Goal: Transaction & Acquisition: Purchase product/service

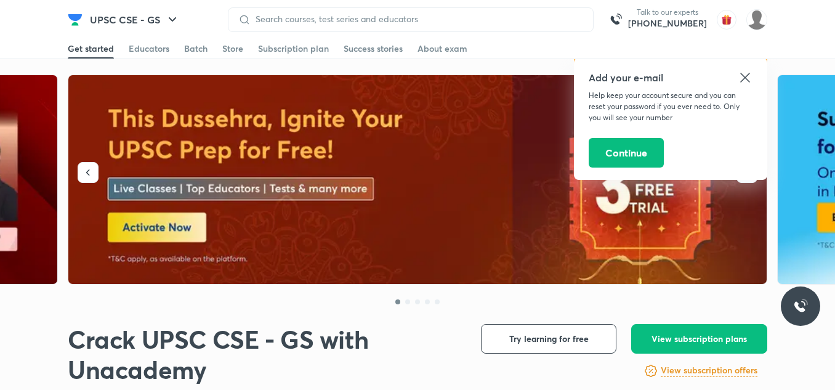
click at [749, 78] on icon at bounding box center [745, 77] width 15 height 15
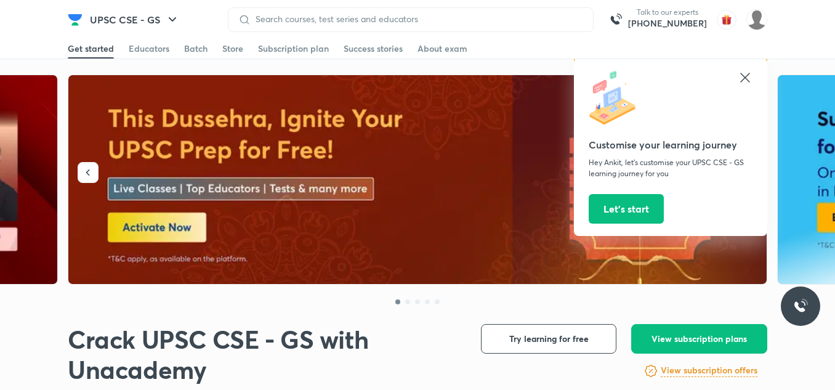
click at [749, 78] on icon at bounding box center [745, 77] width 15 height 15
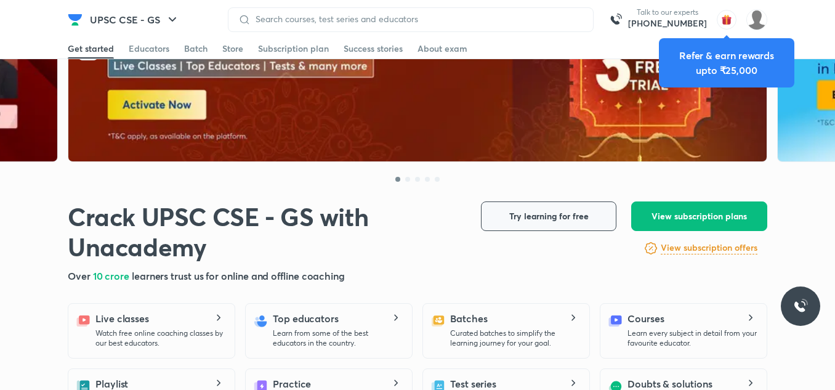
scroll to position [123, 0]
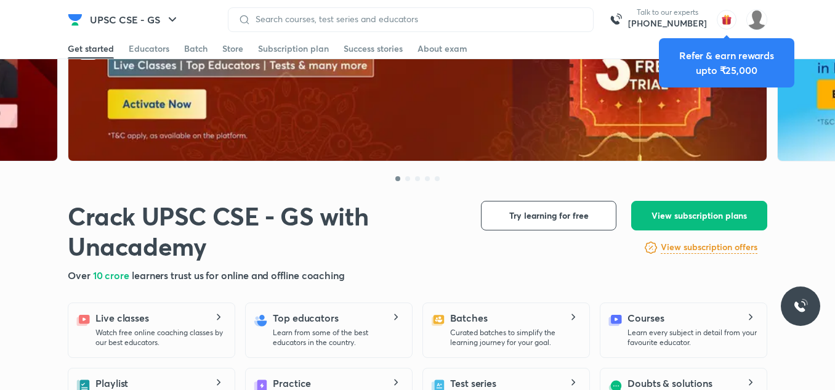
click at [732, 18] on img "button" at bounding box center [727, 20] width 20 height 20
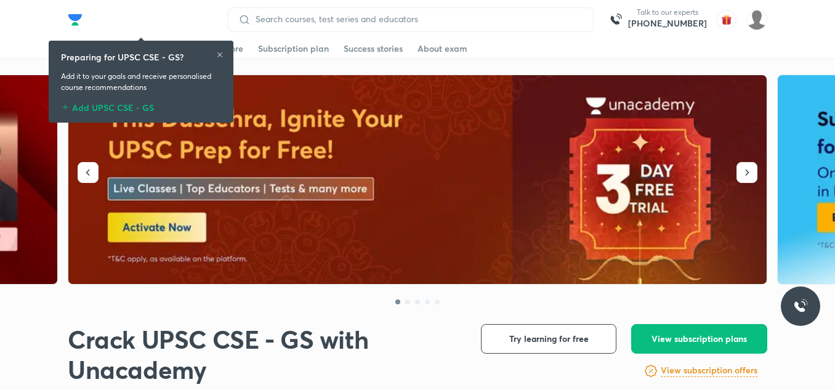
click at [214, 55] on div "Preparing for UPSC CSE - GS?" at bounding box center [141, 56] width 160 height 13
click at [215, 55] on div "Preparing for UPSC CSE - GS?" at bounding box center [141, 56] width 160 height 13
click at [219, 55] on icon at bounding box center [219, 54] width 5 height 5
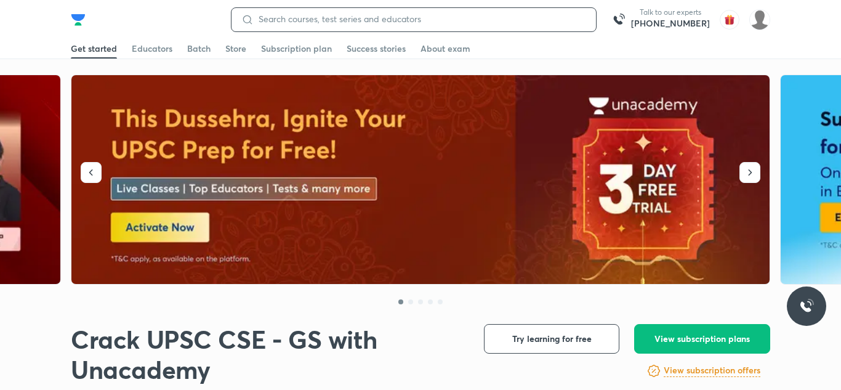
click at [374, 21] on input at bounding box center [420, 19] width 332 height 10
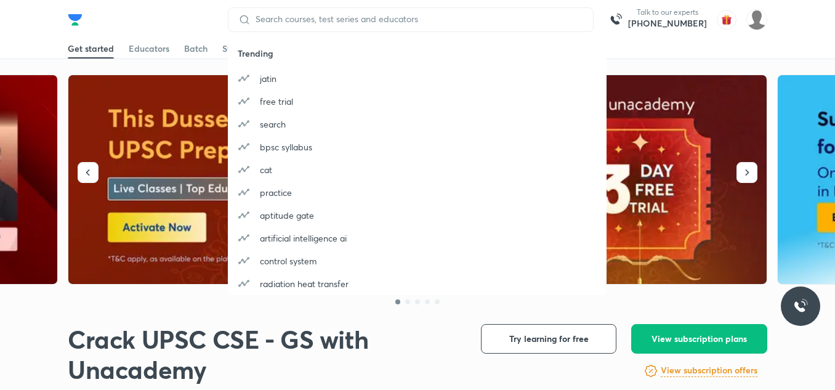
click at [174, 18] on button "Choose Your Goal" at bounding box center [142, 19] width 118 height 25
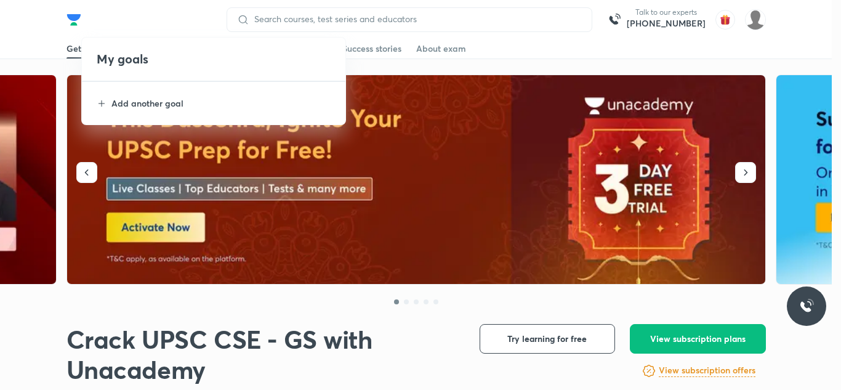
click at [448, 181] on div at bounding box center [420, 195] width 841 height 390
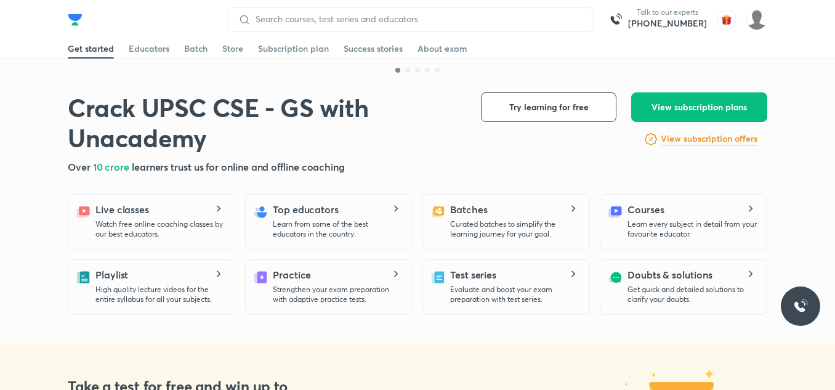
scroll to position [233, 0]
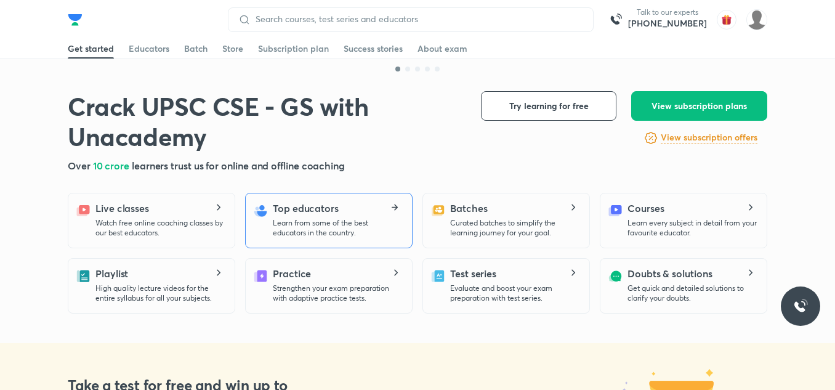
click at [339, 211] on div "Top educators Learn from some of the best educators in the country." at bounding box center [337, 219] width 129 height 37
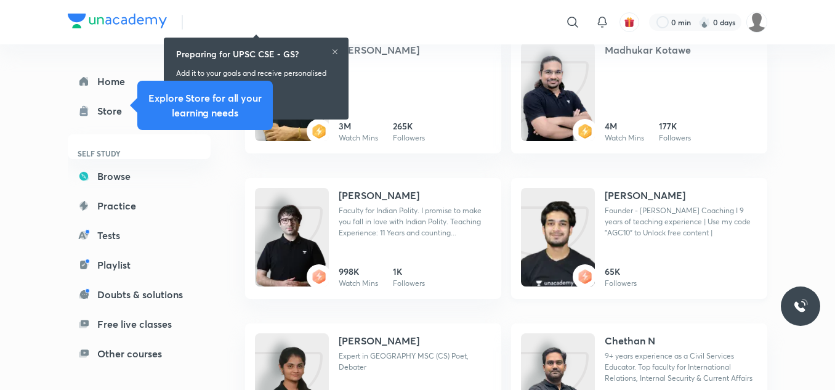
scroll to position [341, 0]
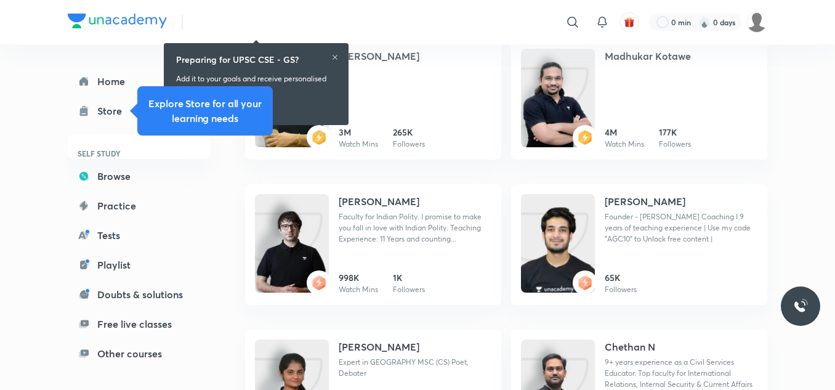
click at [337, 54] on icon at bounding box center [334, 57] width 7 height 7
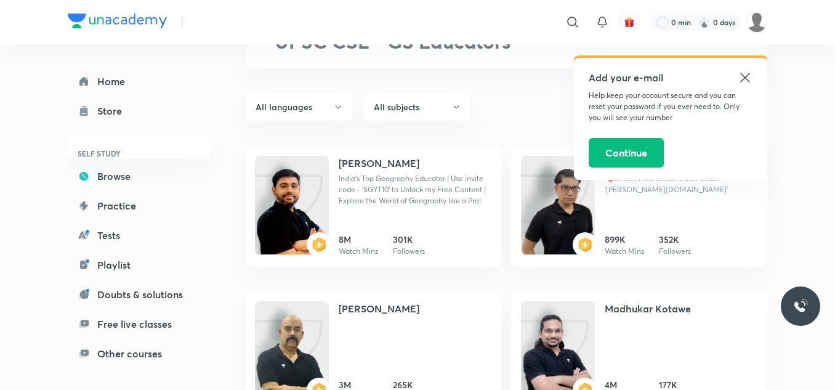
scroll to position [88, 0]
click at [749, 78] on icon at bounding box center [745, 77] width 15 height 15
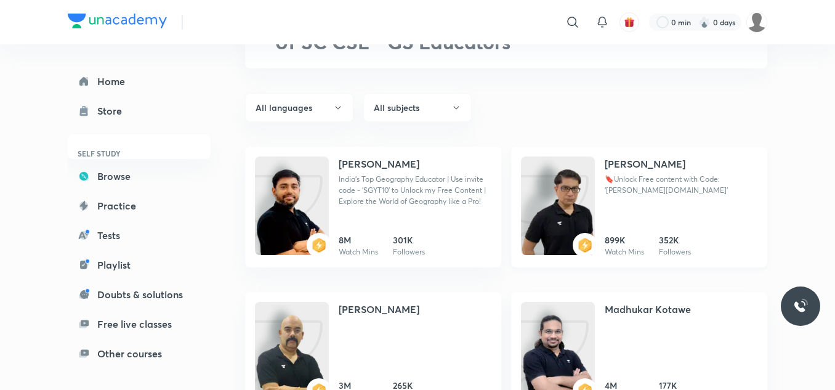
click at [570, 196] on img at bounding box center [558, 218] width 74 height 99
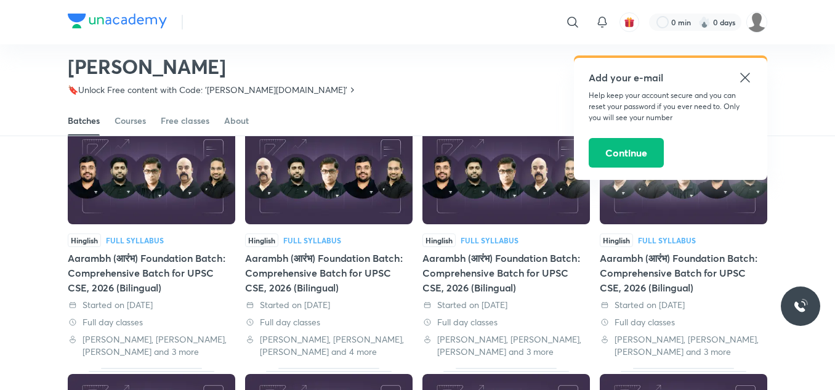
scroll to position [85, 0]
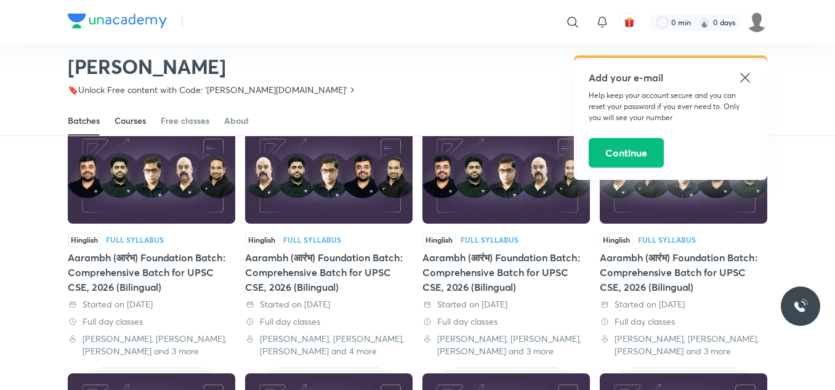
click at [132, 120] on div "Courses" at bounding box center [130, 121] width 31 height 12
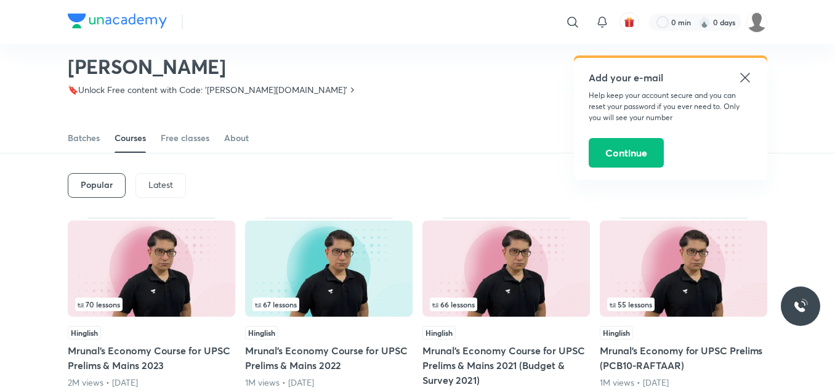
scroll to position [51, 0]
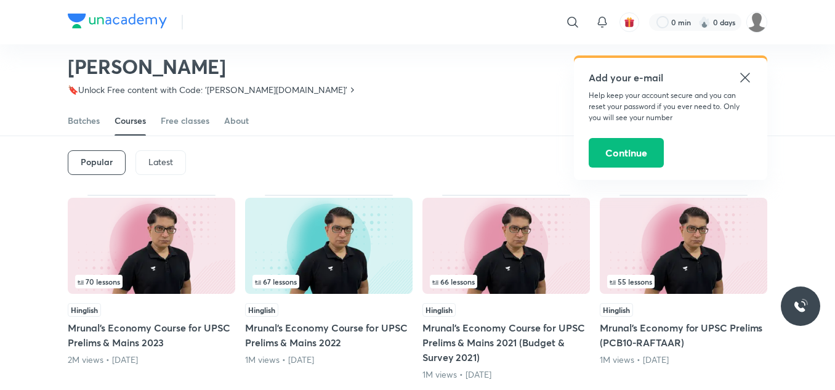
click at [107, 240] on img at bounding box center [151, 246] width 167 height 96
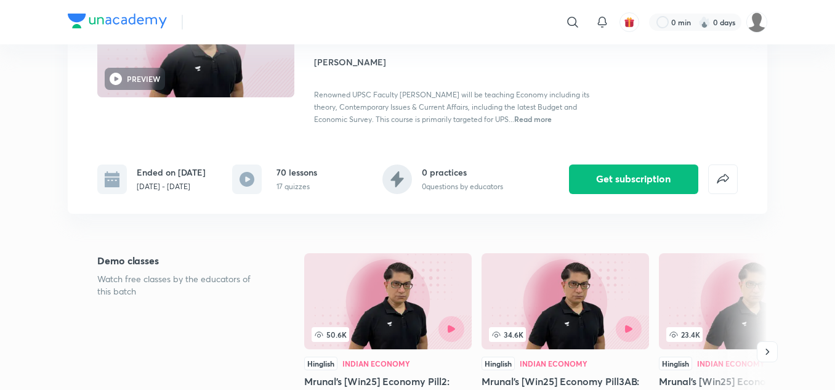
scroll to position [182, 0]
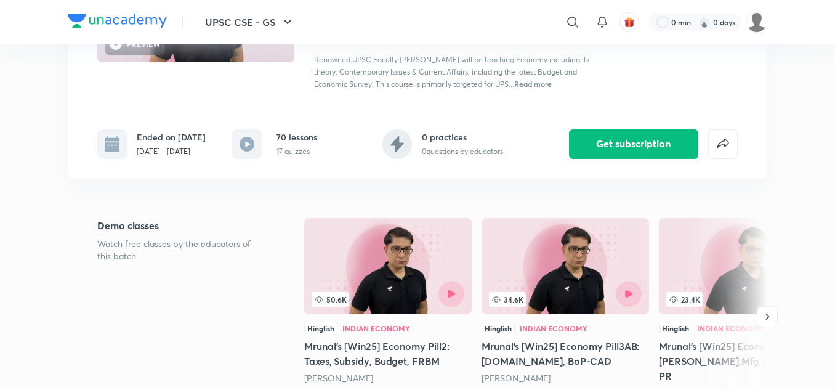
drag, startPoint x: 291, startPoint y: 299, endPoint x: 399, endPoint y: 267, distance: 112.6
click at [399, 267] on img at bounding box center [387, 266] width 167 height 96
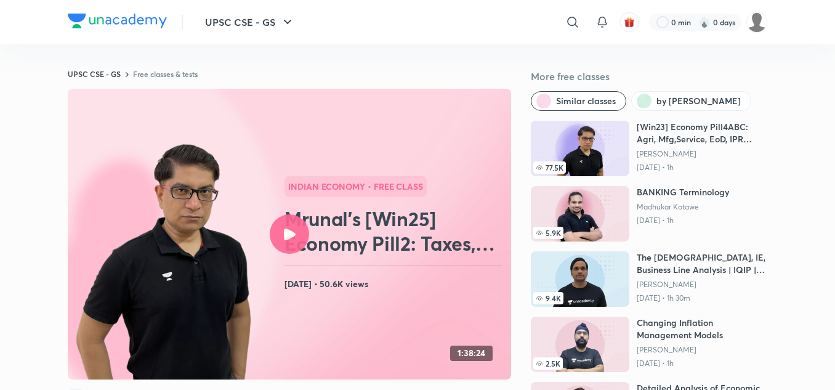
click at [290, 228] on icon at bounding box center [290, 234] width 12 height 12
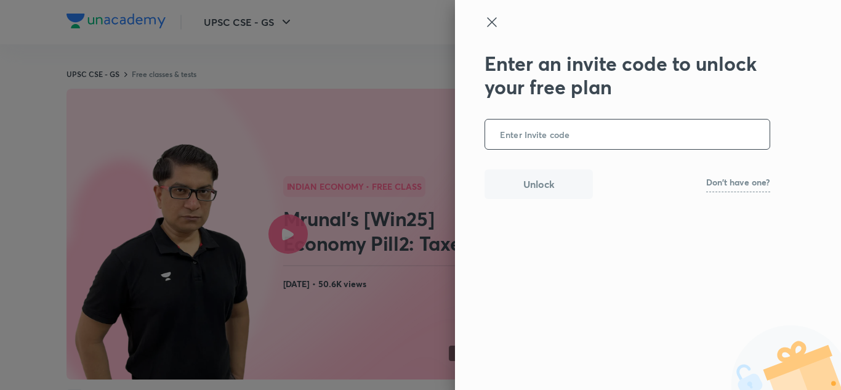
click at [557, 144] on input "text" at bounding box center [627, 134] width 284 height 30
click at [552, 136] on input "text" at bounding box center [627, 134] width 284 height 30
click at [559, 139] on input "text" at bounding box center [627, 134] width 284 height 30
click at [551, 138] on input "text" at bounding box center [627, 134] width 284 height 30
click at [539, 139] on input "text" at bounding box center [627, 134] width 284 height 30
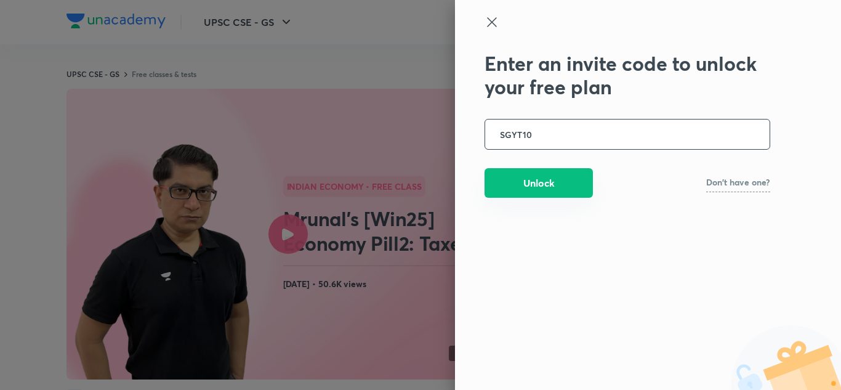
type input "SGYT10"
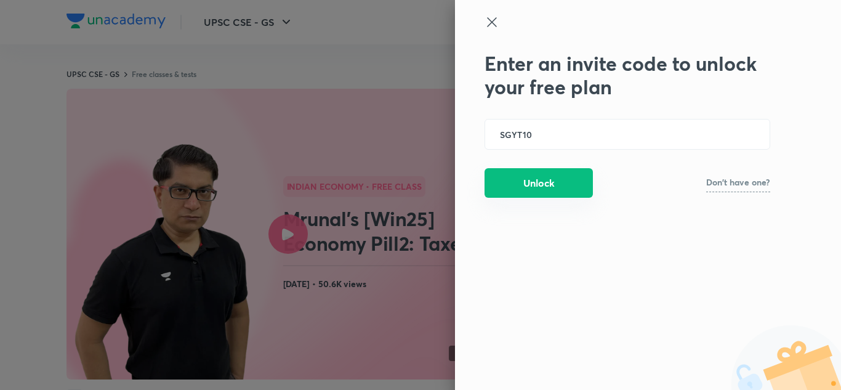
click at [510, 182] on button "Unlock" at bounding box center [539, 183] width 108 height 30
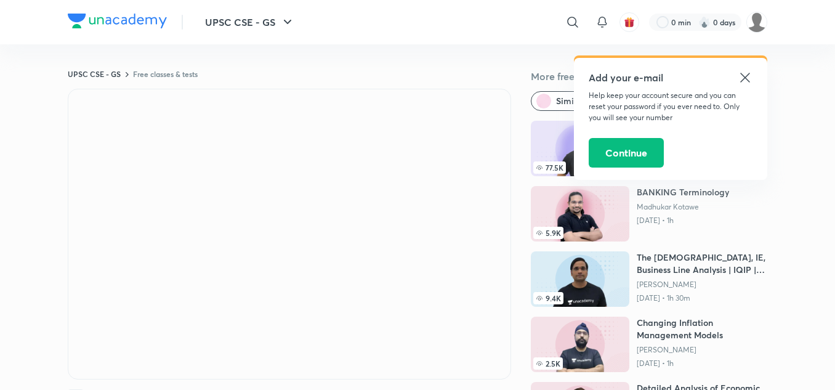
click at [746, 74] on icon at bounding box center [745, 77] width 15 height 15
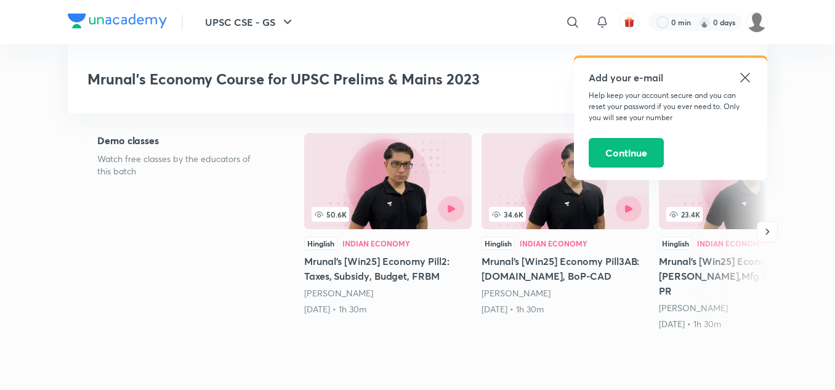
scroll to position [267, 0]
click at [745, 78] on icon at bounding box center [744, 77] width 9 height 9
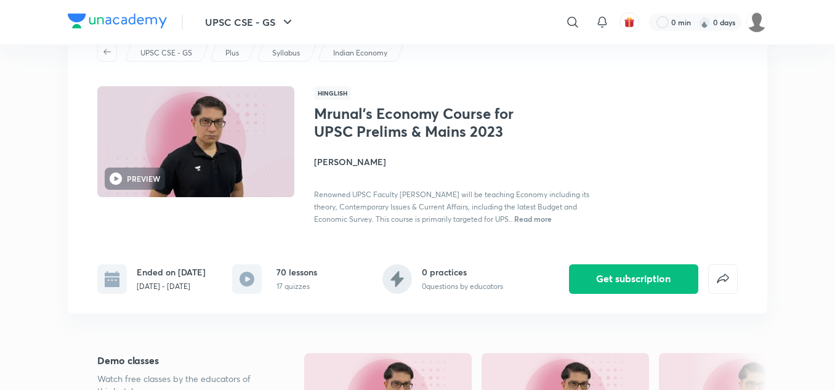
scroll to position [0, 0]
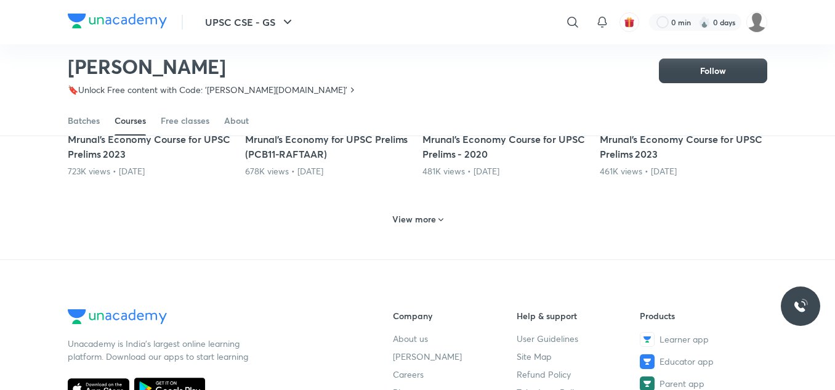
scroll to position [647, 0]
click at [415, 217] on h6 "View more" at bounding box center [414, 218] width 44 height 12
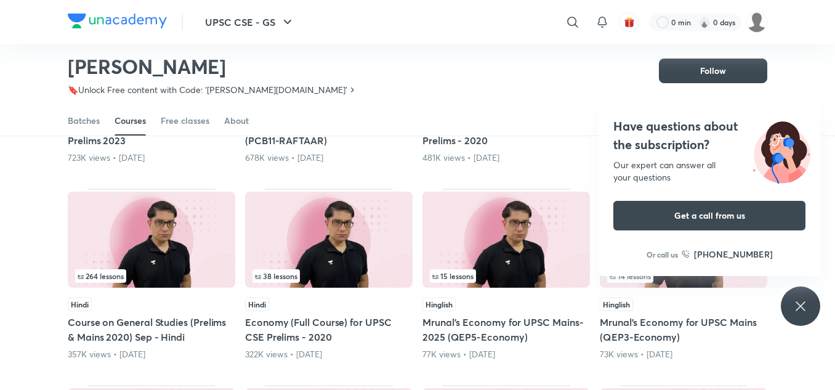
scroll to position [659, 0]
click at [488, 248] on img at bounding box center [505, 240] width 167 height 96
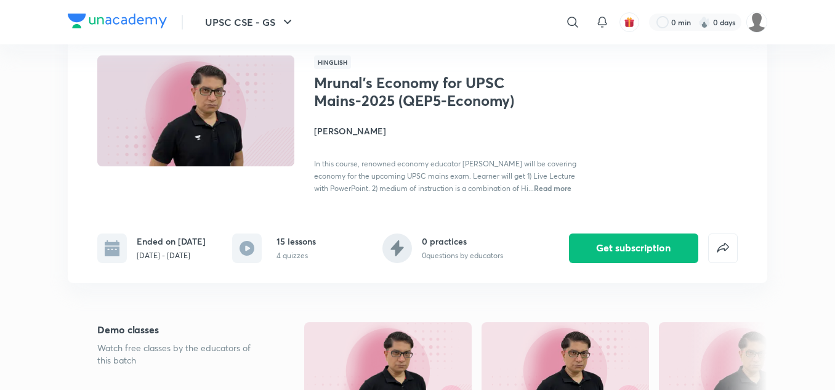
scroll to position [2, 0]
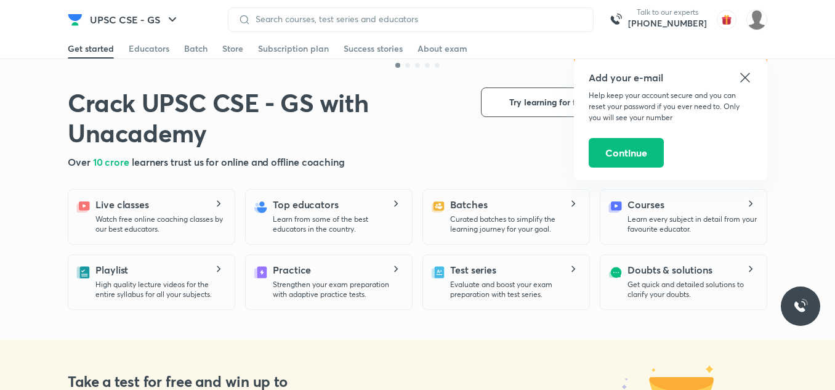
scroll to position [236, 0]
click at [154, 52] on div "Educators" at bounding box center [149, 48] width 41 height 12
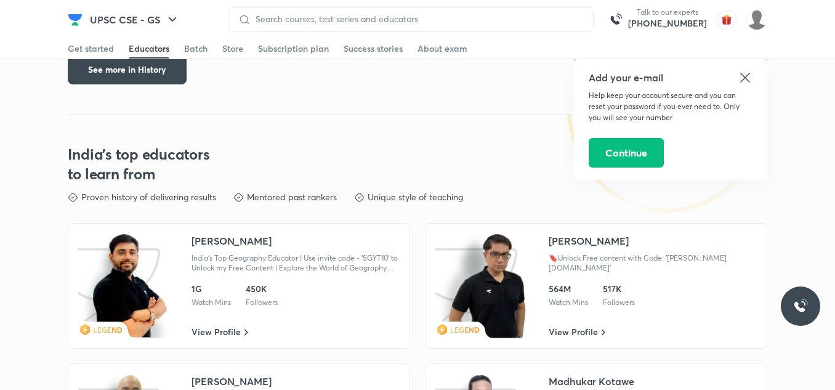
scroll to position [1941, 0]
click at [142, 264] on img at bounding box center [130, 285] width 79 height 105
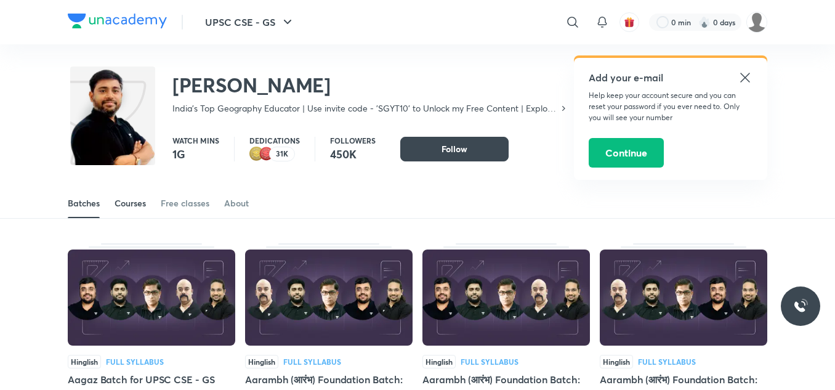
click at [140, 201] on div "Courses" at bounding box center [130, 203] width 31 height 12
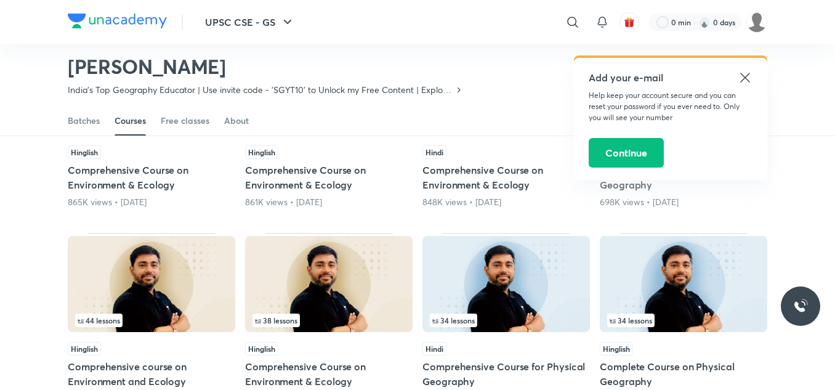
scroll to position [217, 0]
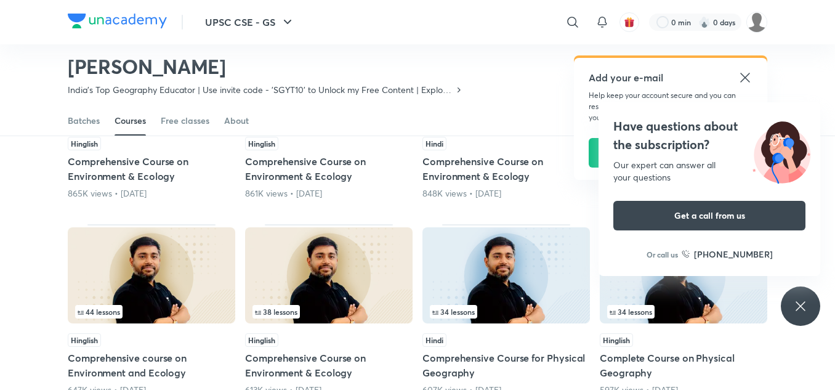
click at [751, 75] on icon at bounding box center [745, 77] width 15 height 15
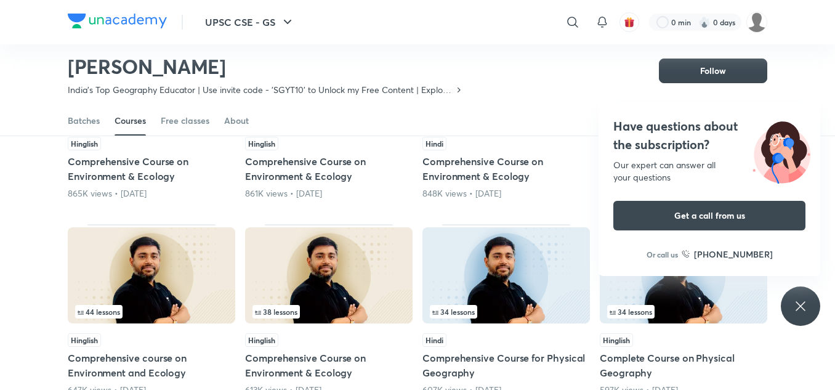
scroll to position [299, 0]
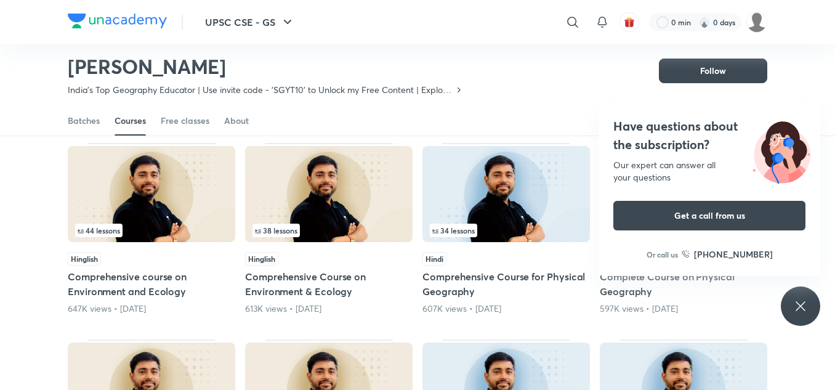
click at [518, 91] on div "Sudarshan Gurjar India's Top Geography Educator | Use invite code - 'SGYT10' to…" at bounding box center [417, 66] width 699 height 80
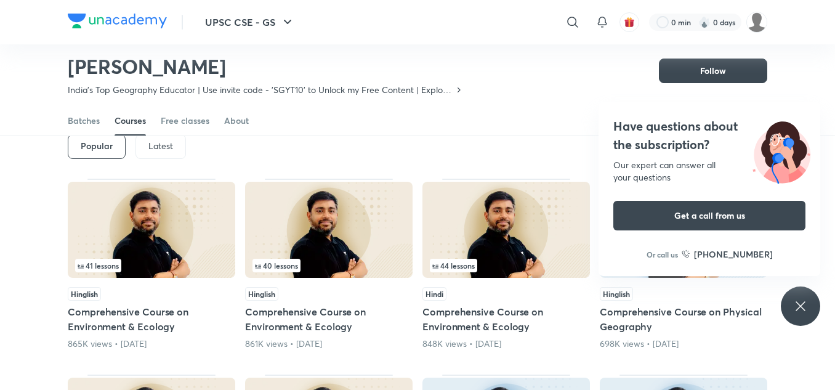
scroll to position [68, 0]
click at [805, 288] on div "Have questions about the subscription? Our expert can answer all your questions…" at bounding box center [800, 305] width 39 height 39
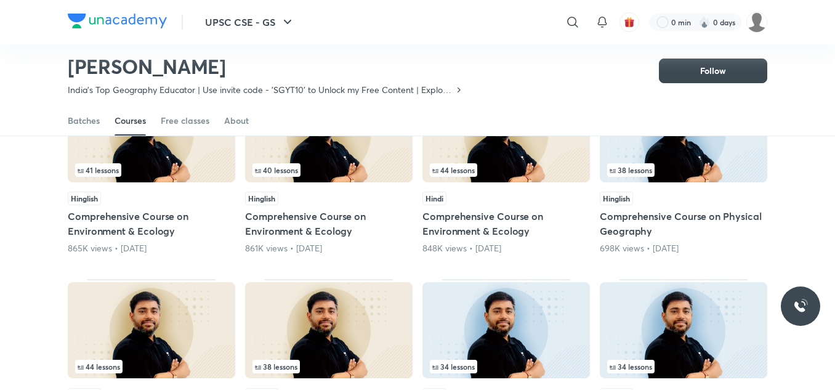
scroll to position [164, 0]
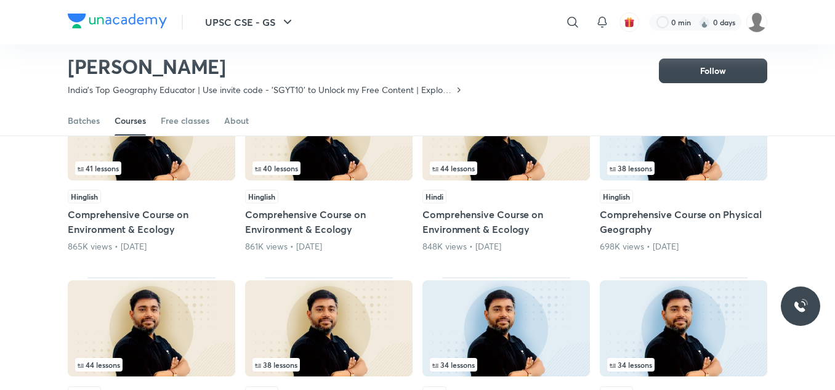
click at [674, 166] on div "38 lessons" at bounding box center [683, 168] width 153 height 14
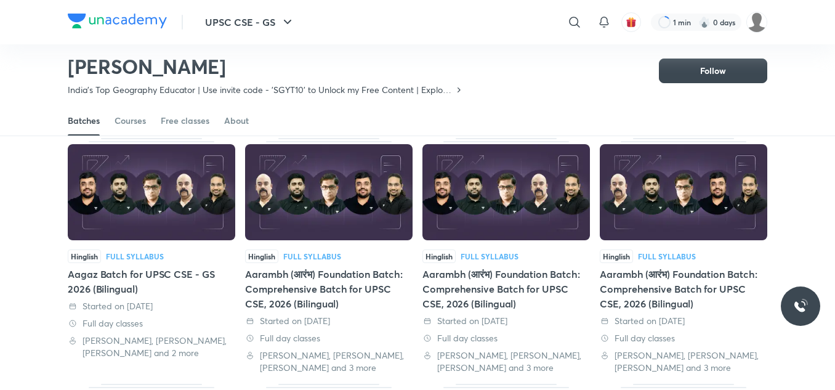
scroll to position [70, 0]
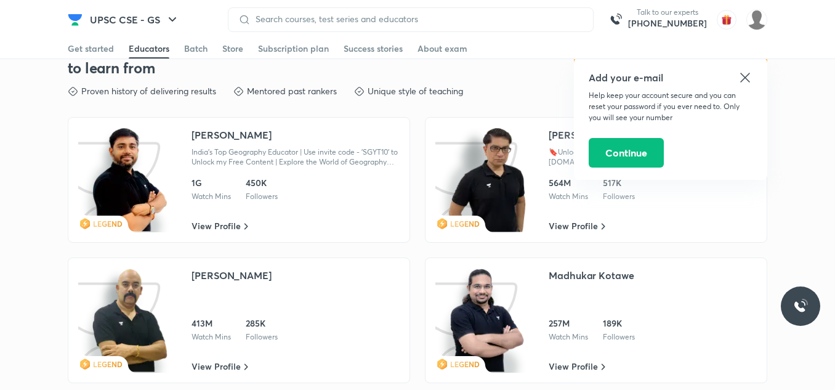
scroll to position [2043, 0]
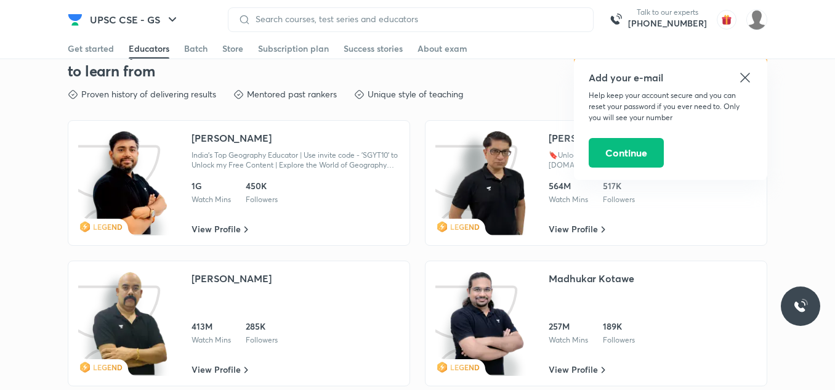
click at [466, 166] on img at bounding box center [487, 183] width 79 height 105
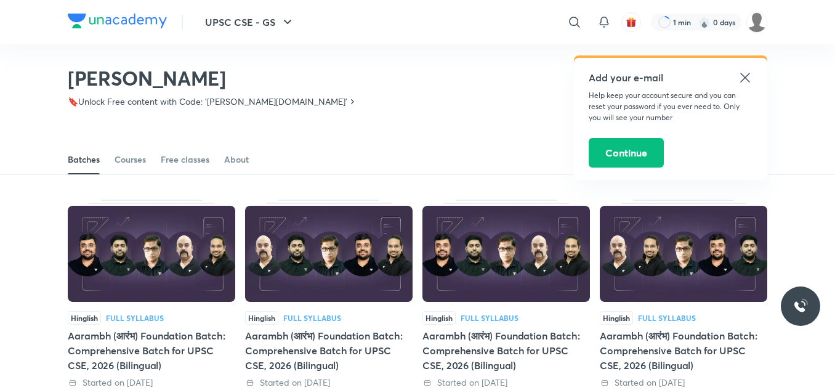
scroll to position [6, 0]
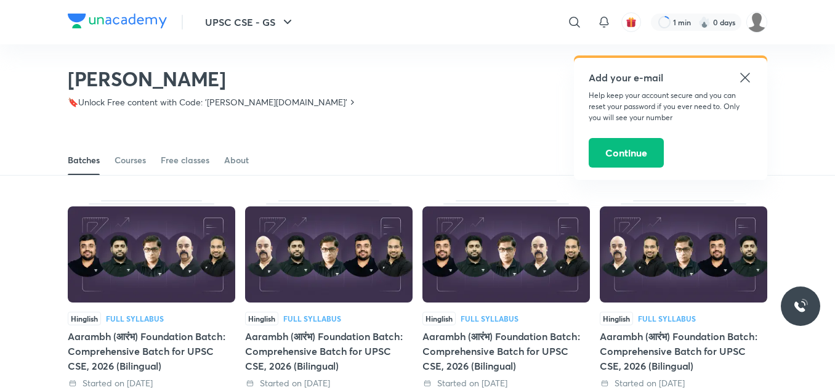
click at [128, 256] on img at bounding box center [151, 254] width 167 height 96
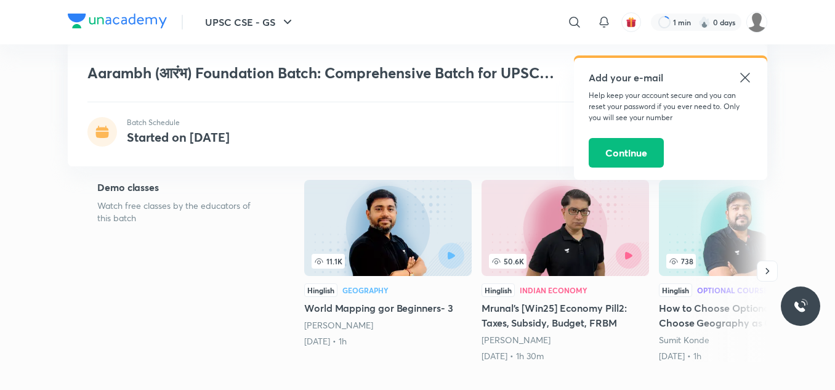
scroll to position [223, 0]
click at [576, 250] on div at bounding box center [603, 256] width 76 height 26
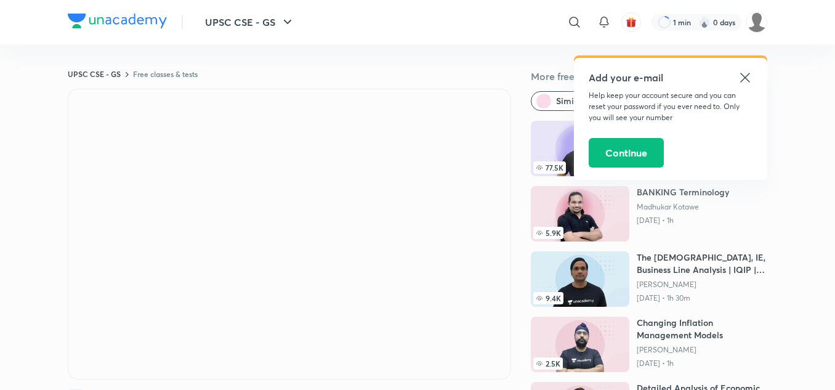
click at [748, 81] on icon at bounding box center [744, 77] width 9 height 9
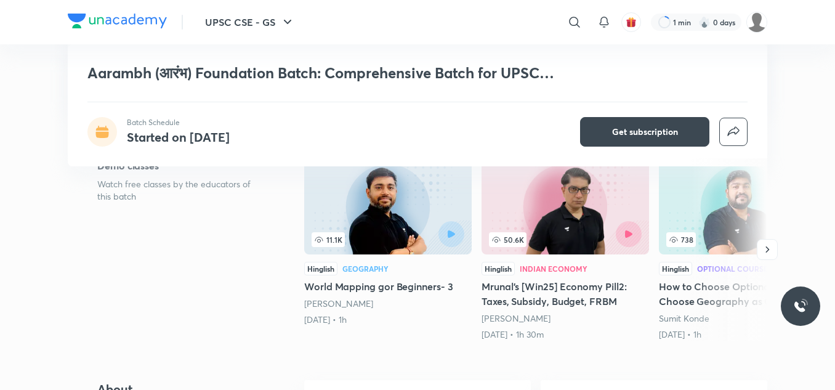
scroll to position [251, 0]
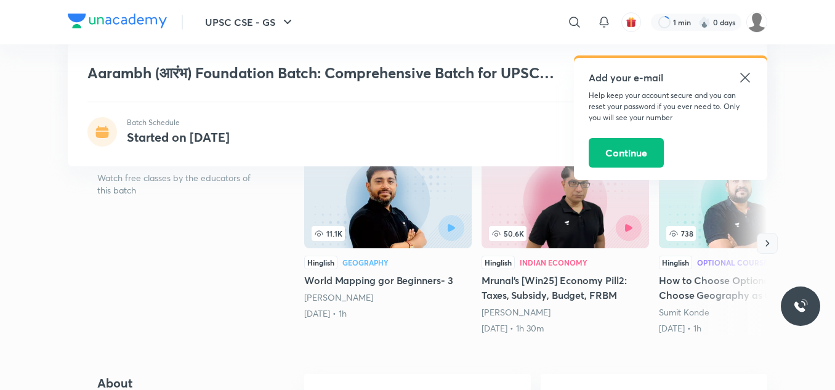
click at [769, 248] on icon "button" at bounding box center [767, 243] width 12 height 12
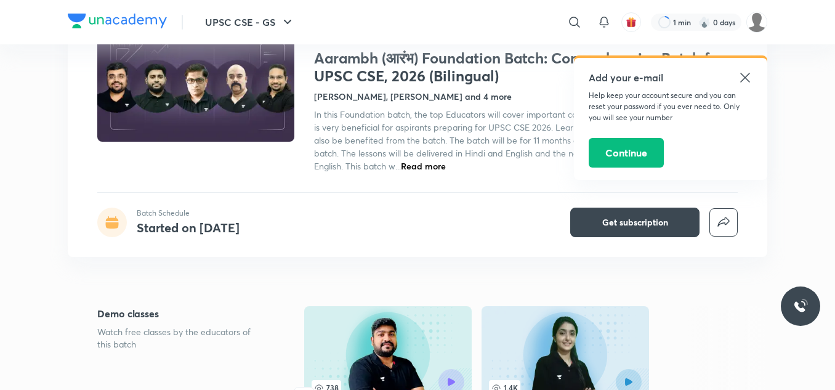
scroll to position [0, 0]
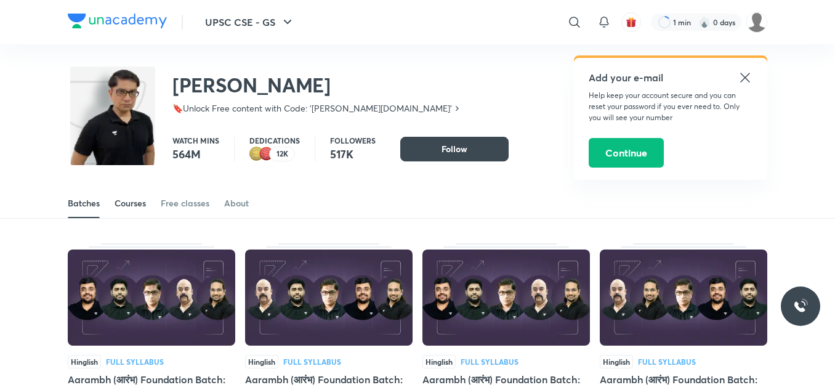
click at [129, 203] on div "Courses" at bounding box center [130, 203] width 31 height 12
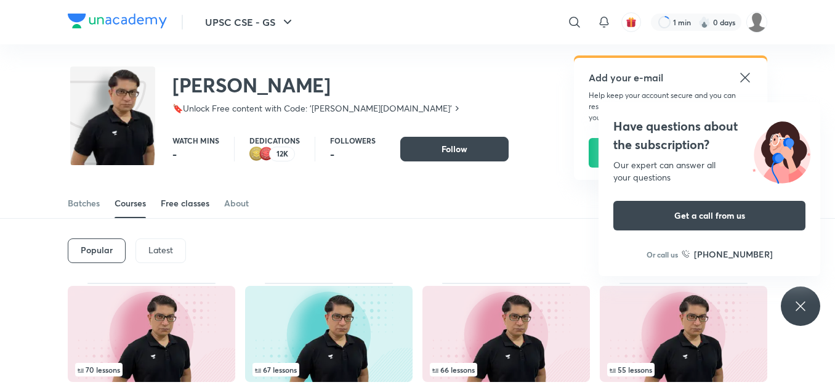
click at [187, 204] on div "Free classes" at bounding box center [185, 203] width 49 height 12
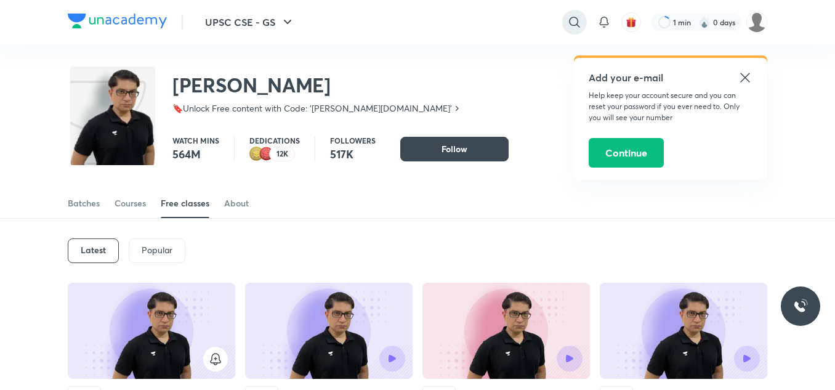
click at [576, 25] on icon at bounding box center [574, 22] width 10 height 10
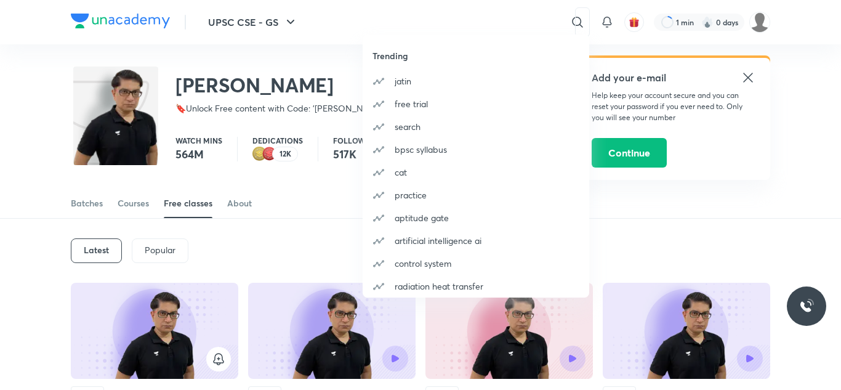
click at [498, 10] on div "Trending jatin free trial search bpsc syllabus cat practice aptitude gate artif…" at bounding box center [420, 195] width 841 height 390
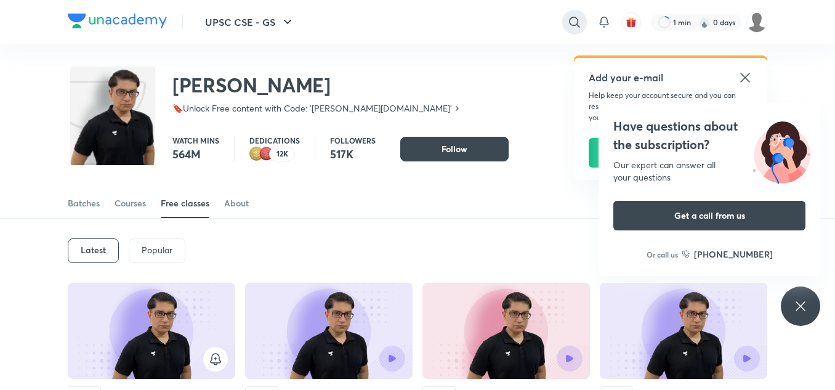
click at [569, 22] on icon at bounding box center [574, 22] width 10 height 10
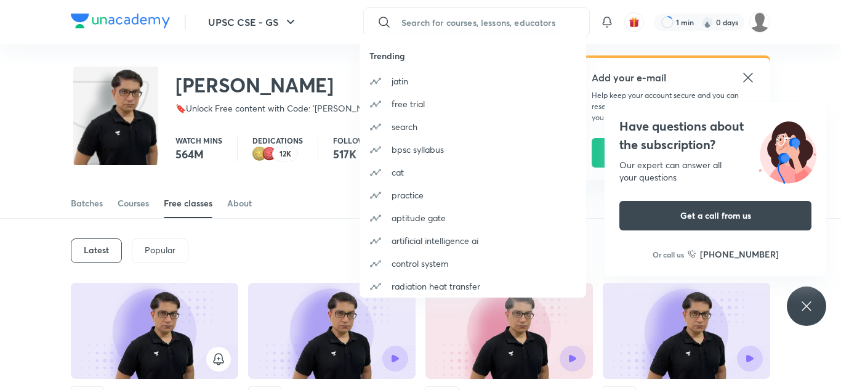
click at [534, 24] on div "Trending jatin free trial search bpsc syllabus cat practice aptitude gate artif…" at bounding box center [420, 195] width 841 height 390
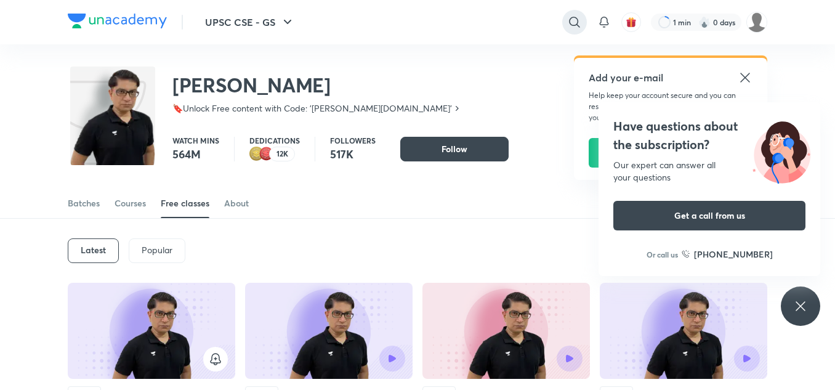
click at [571, 23] on icon at bounding box center [574, 22] width 15 height 15
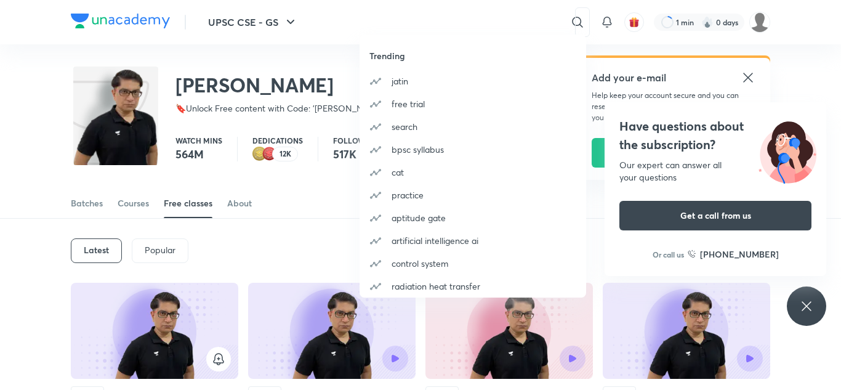
click at [506, 25] on div "Trending jatin free trial search bpsc syllabus cat practice aptitude gate artif…" at bounding box center [420, 195] width 841 height 390
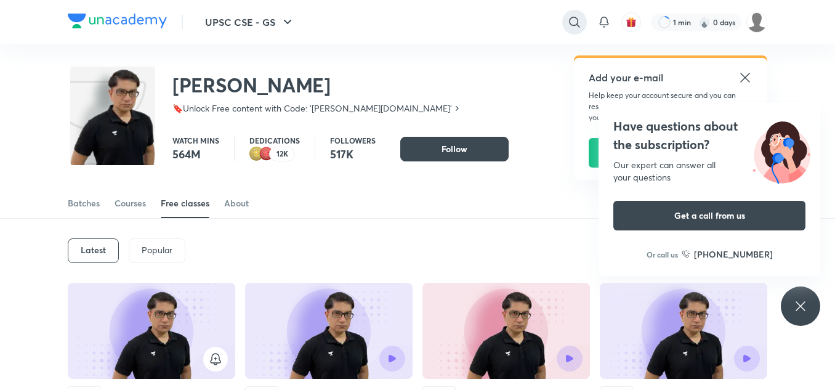
click at [570, 15] on icon at bounding box center [574, 22] width 15 height 15
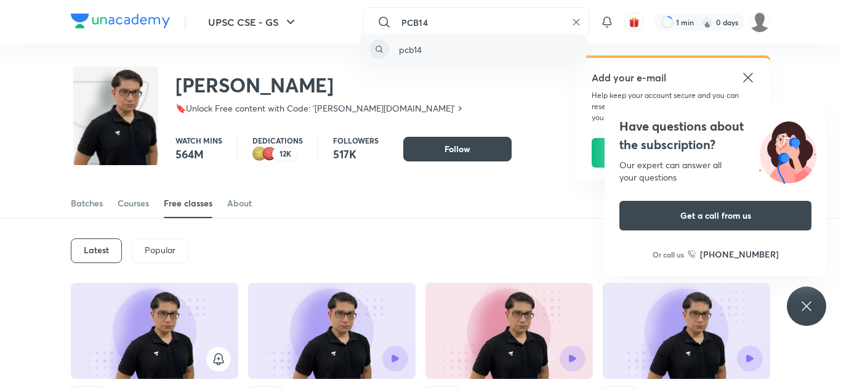
type input "PCB14"
click at [426, 41] on div "pcb14" at bounding box center [473, 49] width 227 height 30
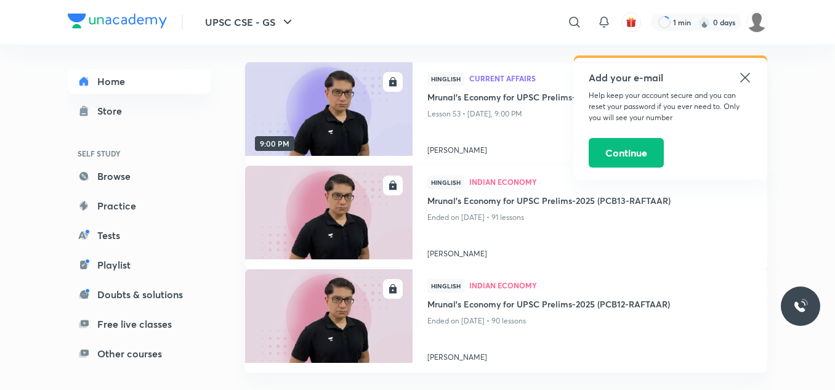
scroll to position [95, 0]
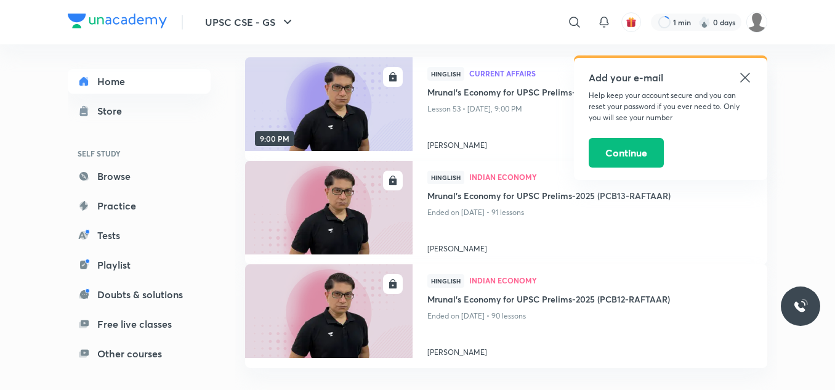
click at [741, 78] on icon at bounding box center [745, 77] width 15 height 15
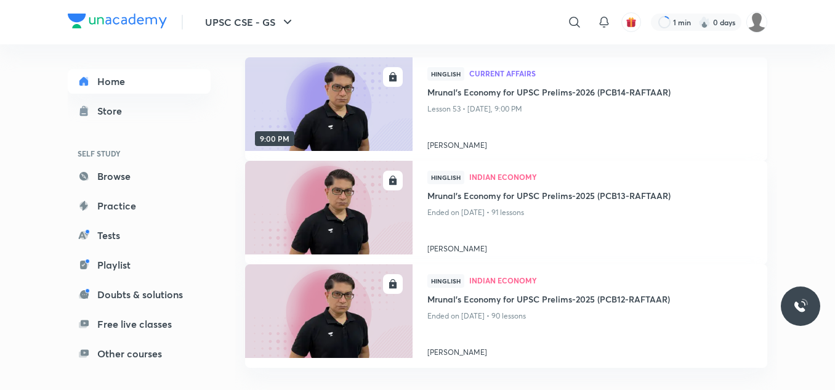
click at [324, 100] on img at bounding box center [328, 103] width 171 height 95
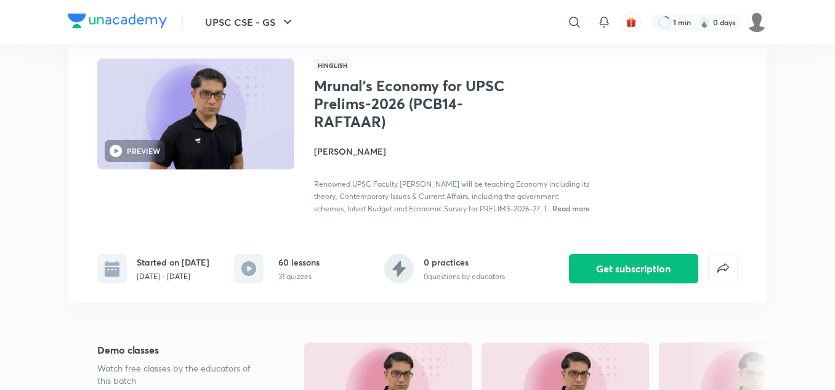
scroll to position [74, 0]
click at [252, 280] on rect at bounding box center [249, 269] width 30 height 30
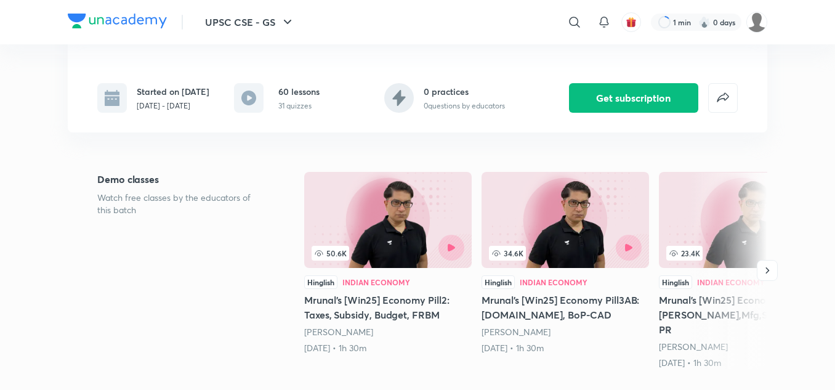
scroll to position [246, 0]
click at [408, 241] on img at bounding box center [387, 219] width 167 height 96
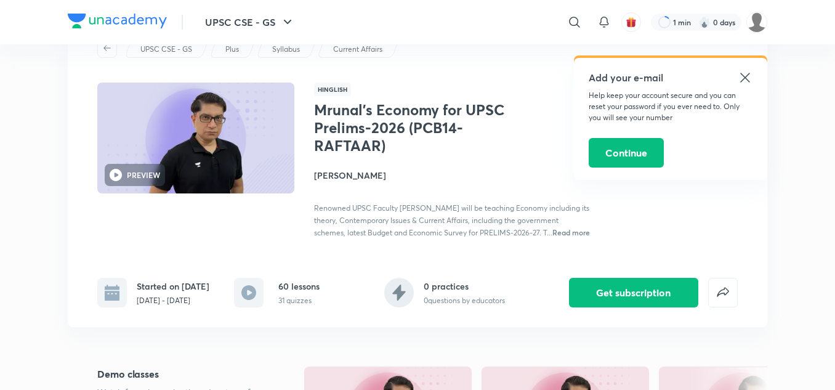
scroll to position [51, 0]
click at [741, 74] on icon at bounding box center [744, 77] width 9 height 9
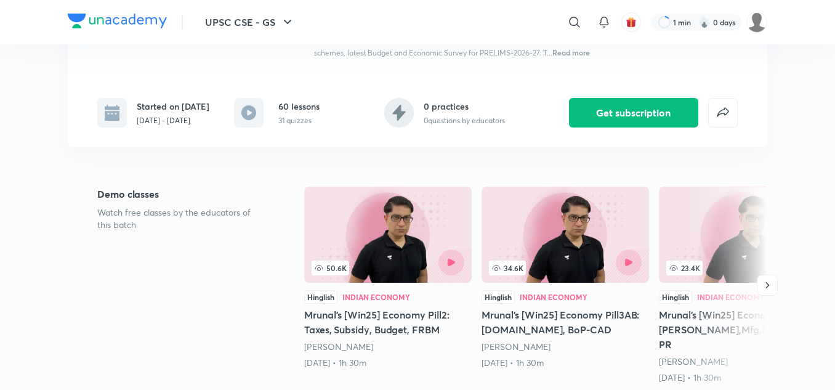
scroll to position [231, 0]
drag, startPoint x: 236, startPoint y: 116, endPoint x: 246, endPoint y: 119, distance: 10.3
click at [246, 119] on icon at bounding box center [249, 112] width 30 height 30
click at [246, 119] on icon at bounding box center [248, 112] width 15 height 15
click at [770, 288] on icon "button" at bounding box center [767, 284] width 12 height 12
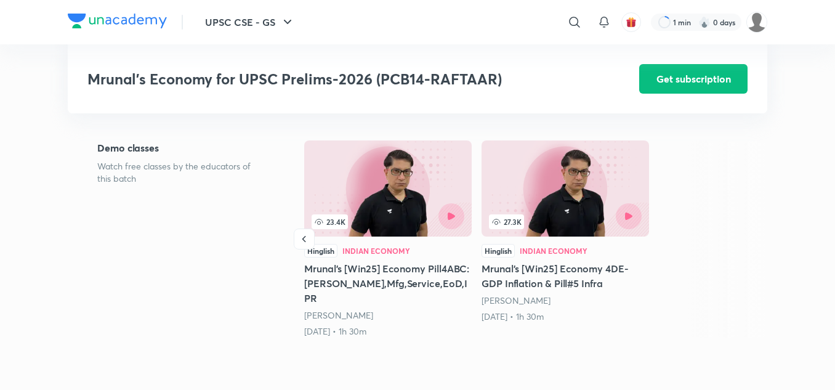
scroll to position [293, 0]
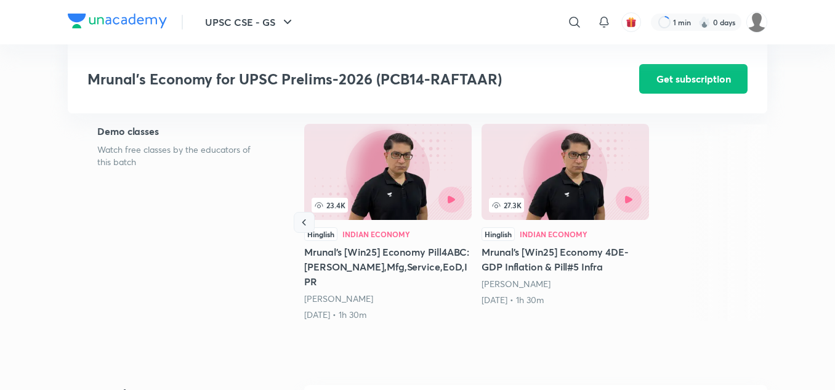
click at [299, 227] on icon "button" at bounding box center [304, 222] width 12 height 12
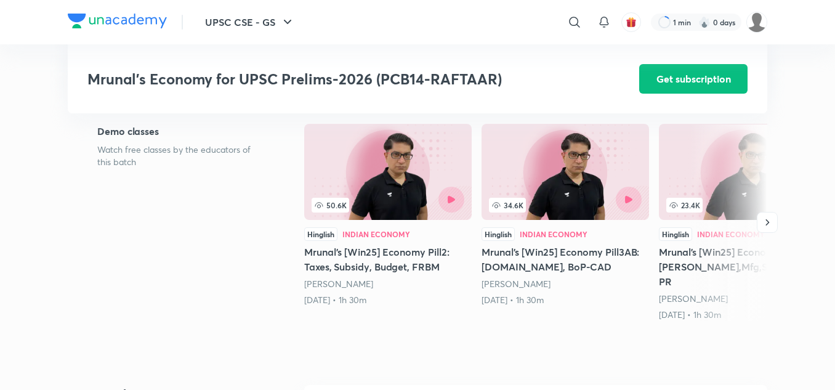
click at [299, 227] on div "Demo classes Watch free classes by the educators of this batch 50.6K Hinglish I…" at bounding box center [417, 225] width 699 height 202
click at [769, 220] on icon "button" at bounding box center [767, 222] width 12 height 12
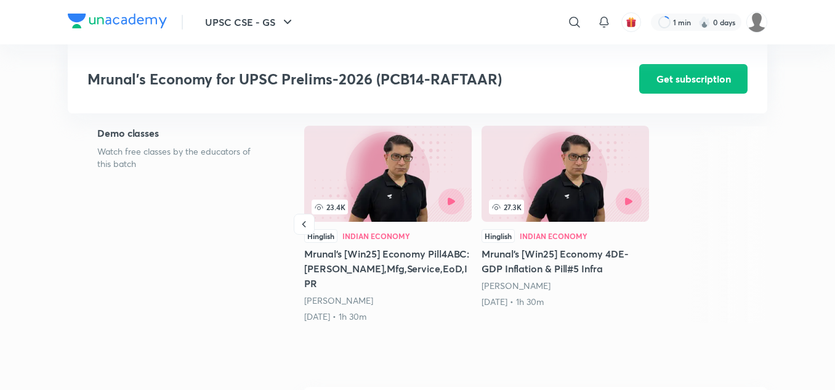
scroll to position [292, 0]
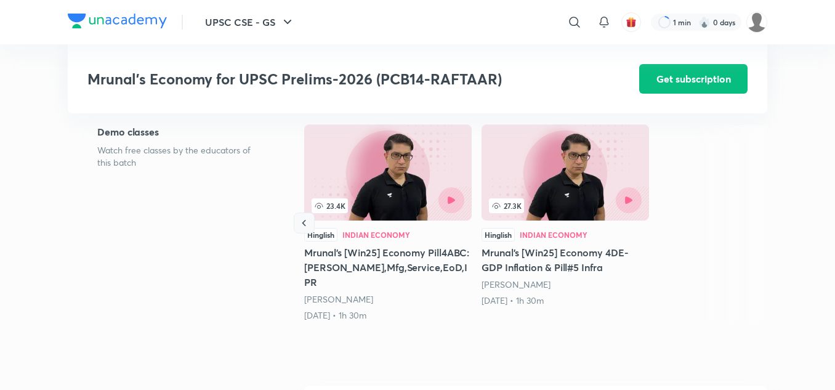
click at [305, 226] on icon "button" at bounding box center [304, 223] width 4 height 6
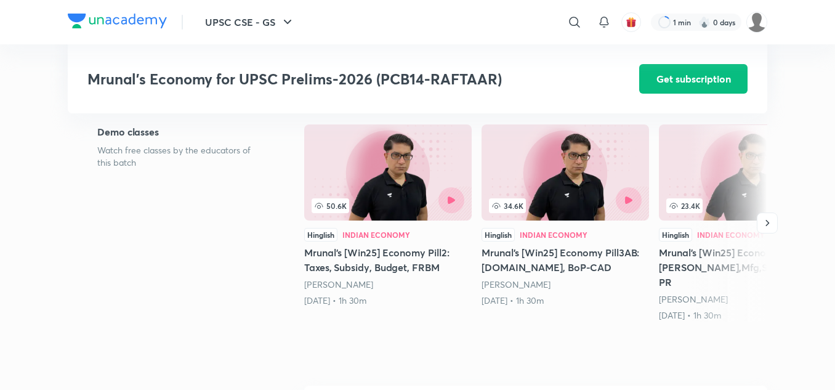
click at [305, 220] on img at bounding box center [387, 172] width 167 height 96
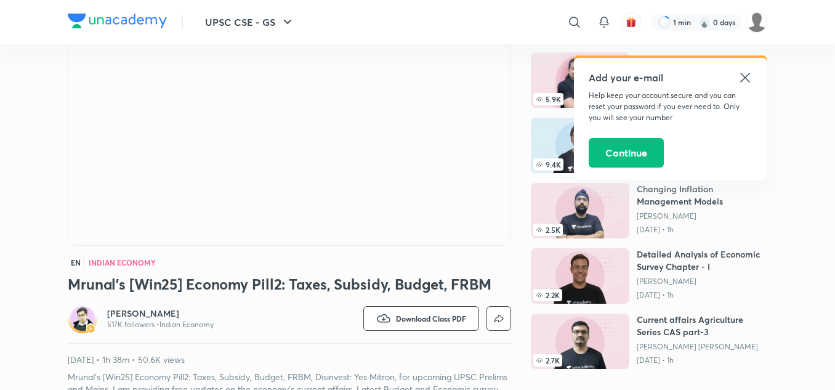
scroll to position [133, 0]
click at [749, 73] on icon at bounding box center [744, 77] width 9 height 9
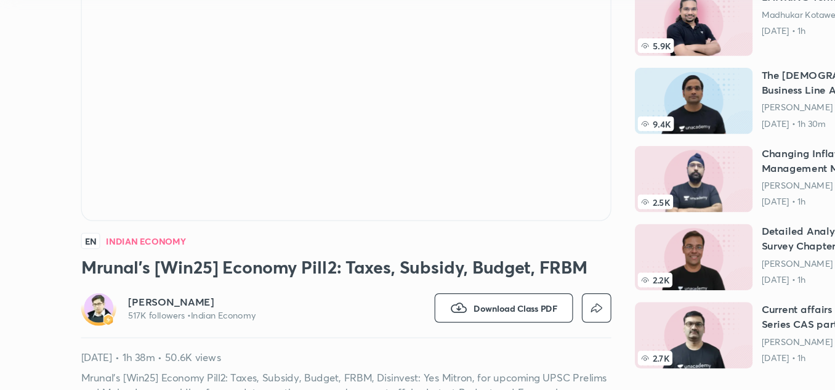
scroll to position [170, 0]
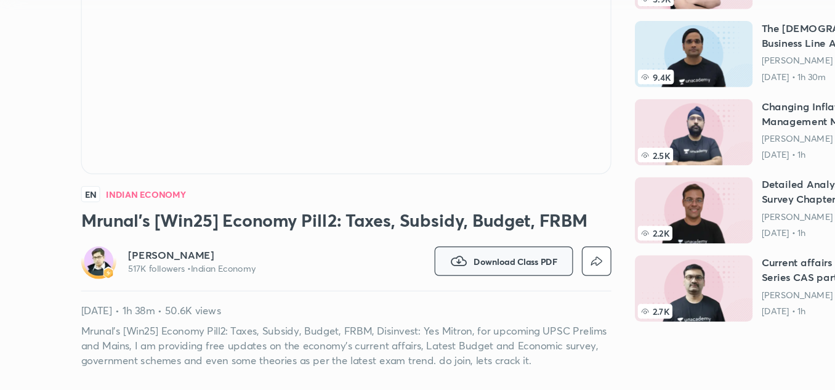
click at [393, 283] on button "Download Class PDF" at bounding box center [421, 282] width 116 height 25
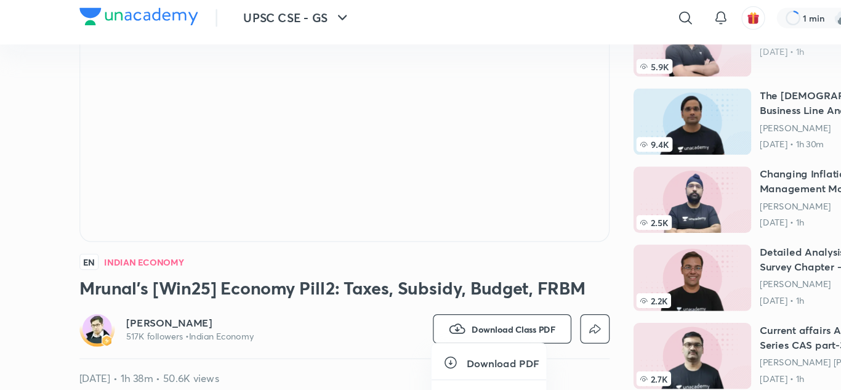
click at [424, 307] on h6 "Download PDF" at bounding box center [420, 310] width 60 height 13
click at [376, 312] on icon at bounding box center [377, 310] width 12 height 12
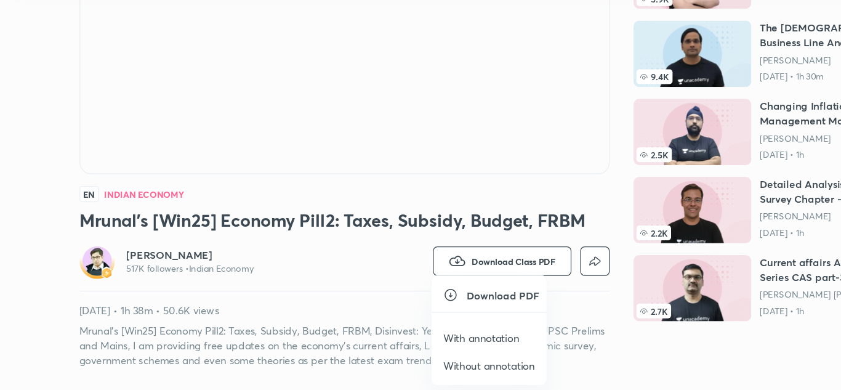
click at [400, 350] on p "With annotation" at bounding box center [402, 346] width 63 height 13
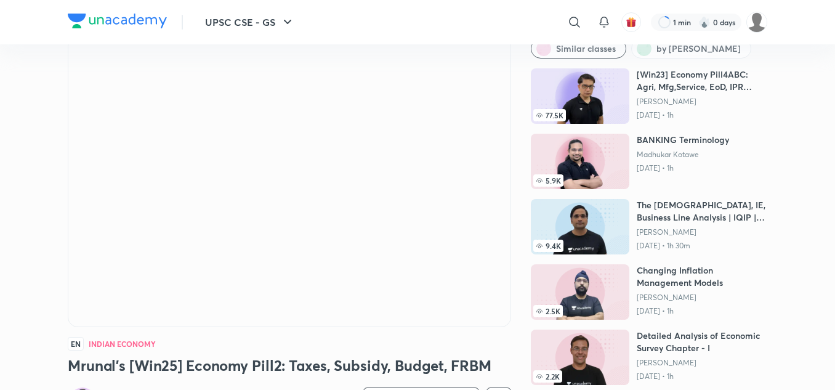
scroll to position [0, 0]
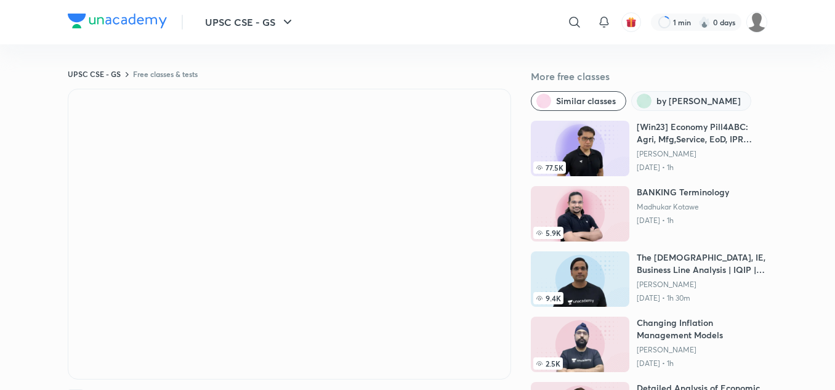
click at [675, 105] on span "by Mrunal Patel" at bounding box center [698, 101] width 84 height 12
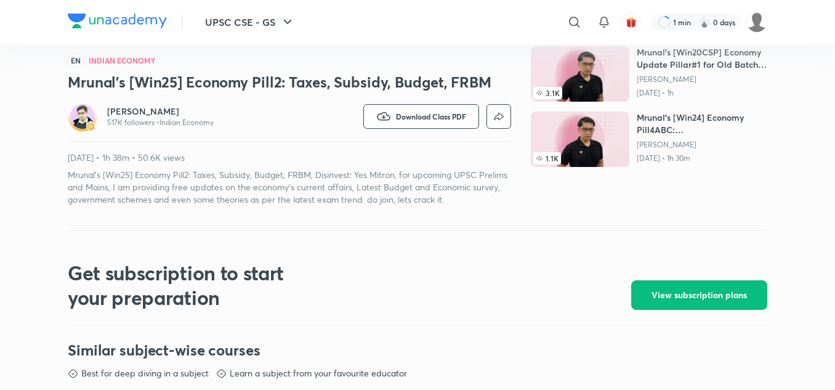
scroll to position [336, 0]
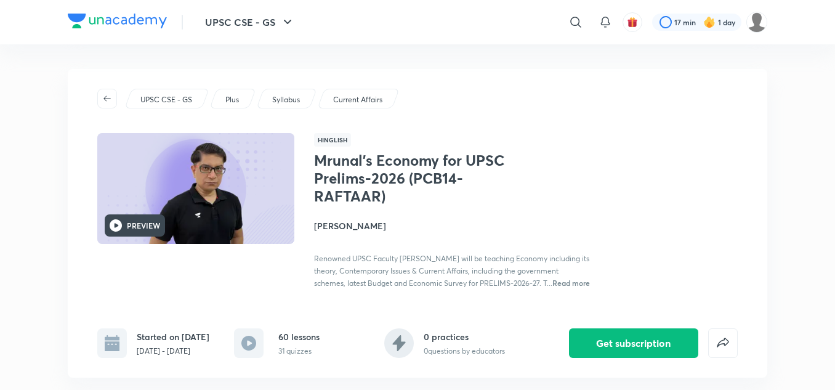
click at [151, 222] on h6 "PREVIEW" at bounding box center [143, 225] width 33 height 11
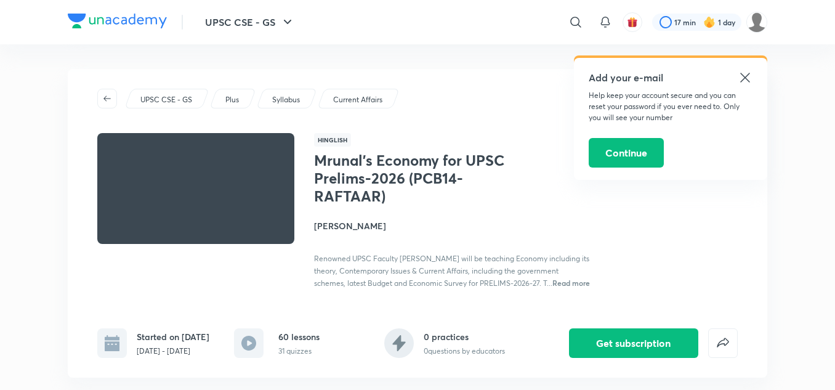
click at [743, 76] on icon at bounding box center [744, 77] width 9 height 9
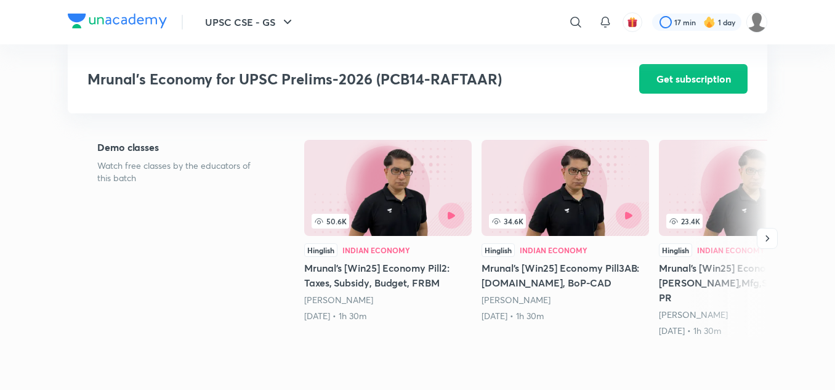
scroll to position [278, 0]
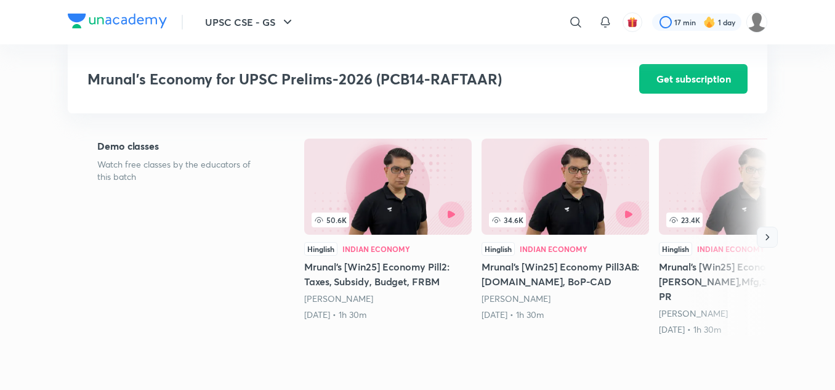
click at [770, 243] on icon "button" at bounding box center [767, 237] width 12 height 12
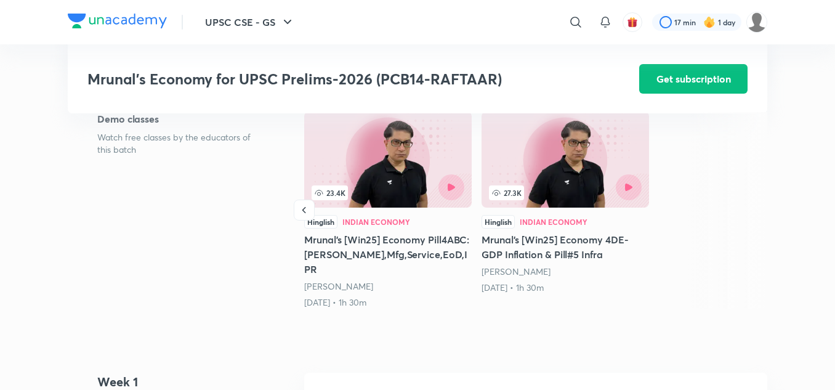
scroll to position [263, 0]
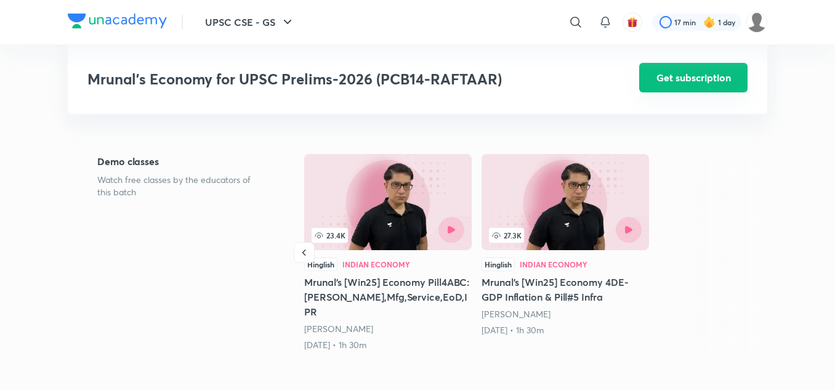
click at [717, 74] on button "Get subscription" at bounding box center [693, 78] width 108 height 30
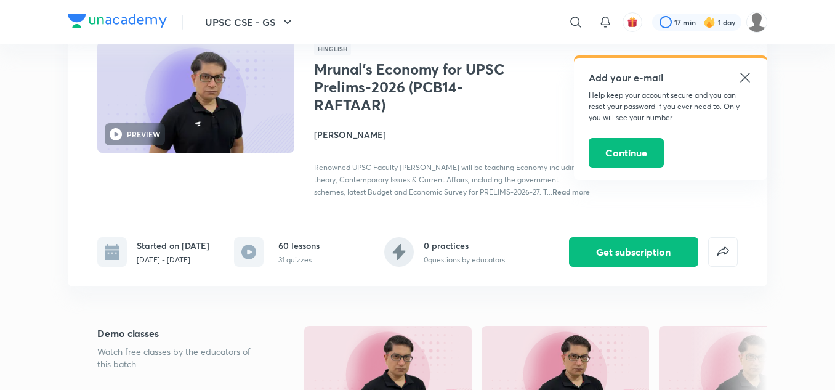
scroll to position [105, 0]
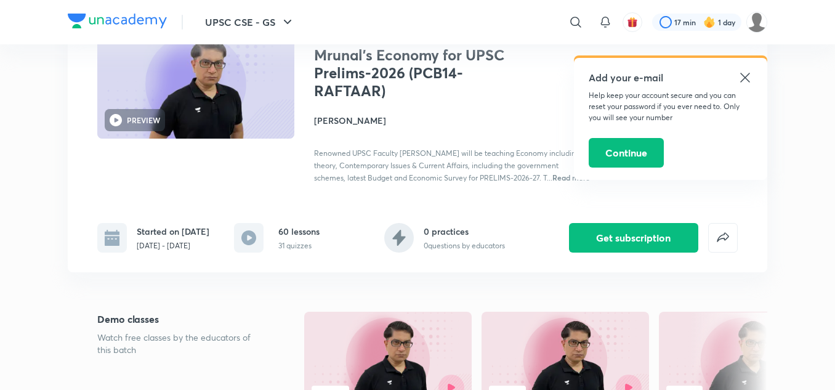
click at [746, 76] on icon at bounding box center [744, 77] width 9 height 9
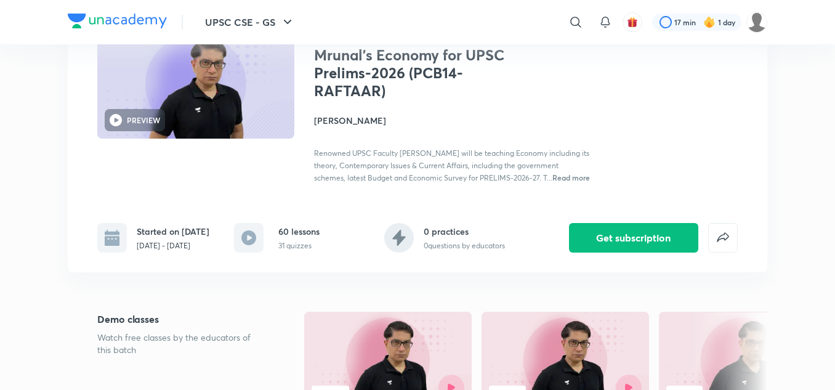
click at [249, 245] on icon at bounding box center [248, 237] width 15 height 15
drag, startPoint x: 249, startPoint y: 247, endPoint x: 288, endPoint y: 246, distance: 38.2
click at [288, 246] on div "60 lessons 31 quizzes" at bounding box center [277, 238] width 86 height 30
click at [288, 238] on h6 "60 lessons" at bounding box center [298, 231] width 41 height 13
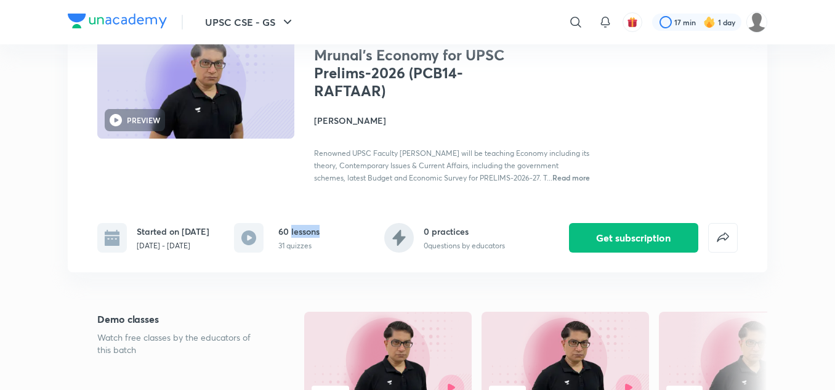
click at [288, 238] on h6 "60 lessons" at bounding box center [298, 231] width 41 height 13
click at [246, 252] on rect at bounding box center [249, 238] width 30 height 30
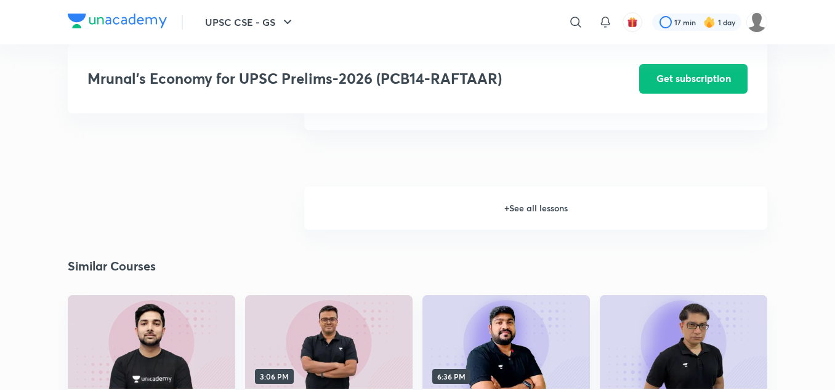
scroll to position [1805, 0]
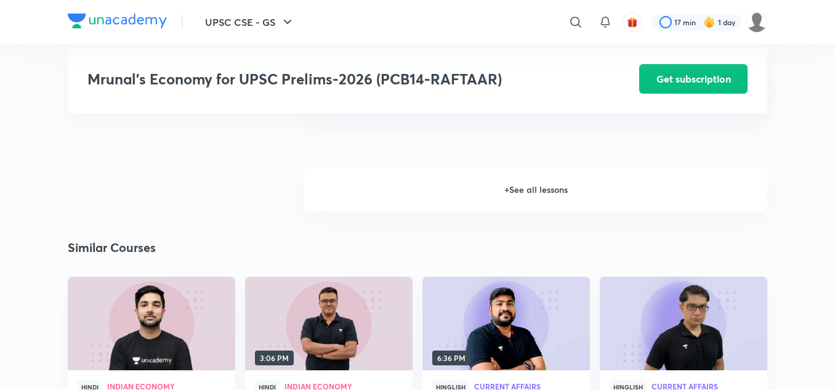
click at [541, 191] on h6 "+ See all lessons" at bounding box center [535, 189] width 463 height 43
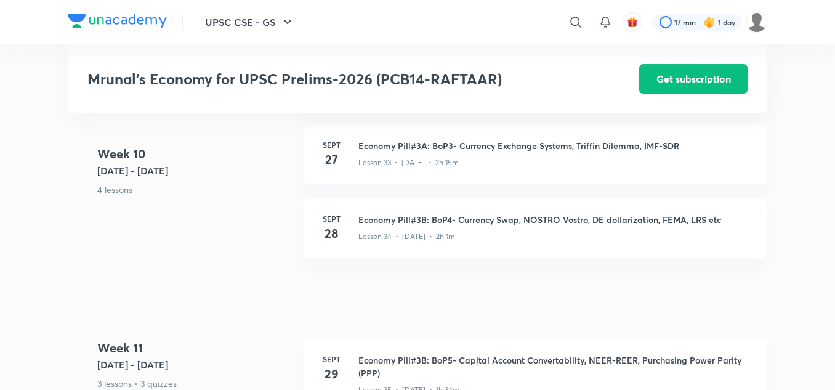
scroll to position [4576, 0]
click at [503, 212] on h3 "Economy Pill#3B: BoP4- Currency Swap, NOSTRO Vostro, DE dollarization, FEMA, LR…" at bounding box center [555, 218] width 394 height 13
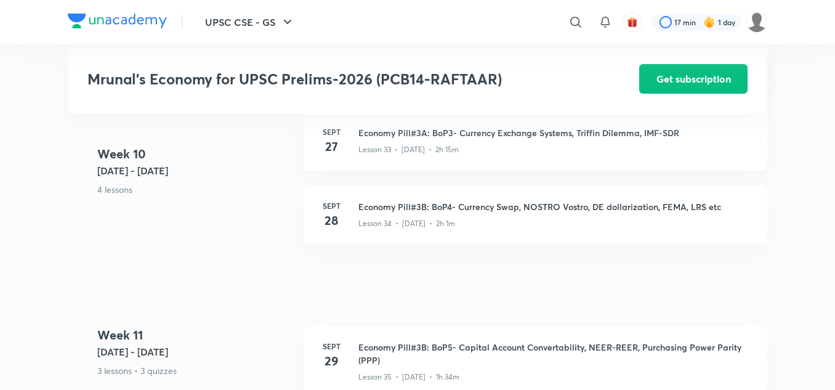
scroll to position [4589, 0]
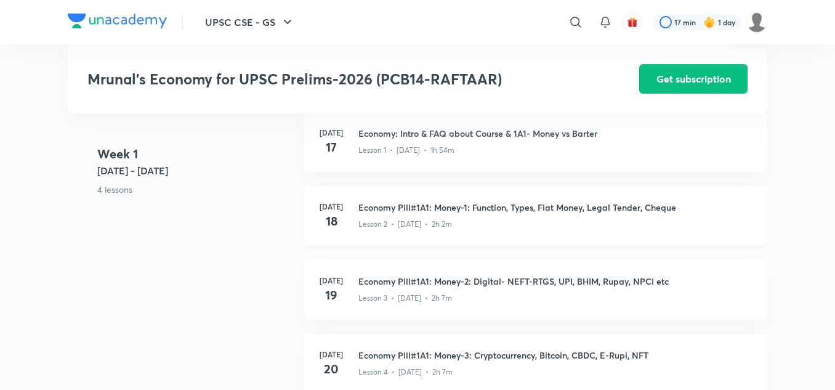
scroll to position [565, 0]
click at [332, 148] on h4 "17" at bounding box center [331, 148] width 25 height 18
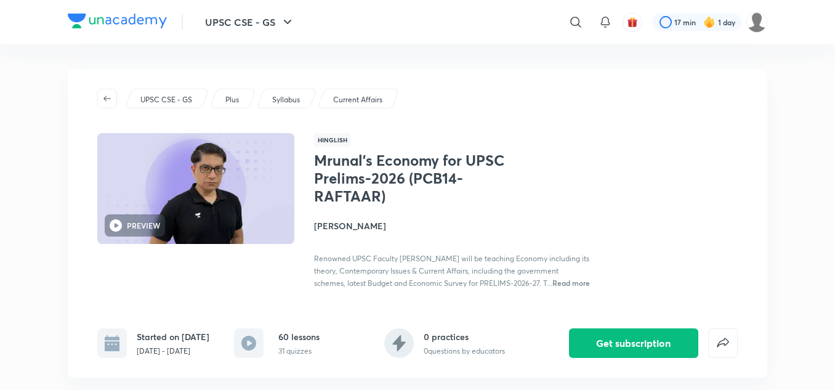
scroll to position [1, 0]
click at [290, 103] on p "Syllabus" at bounding box center [286, 99] width 28 height 11
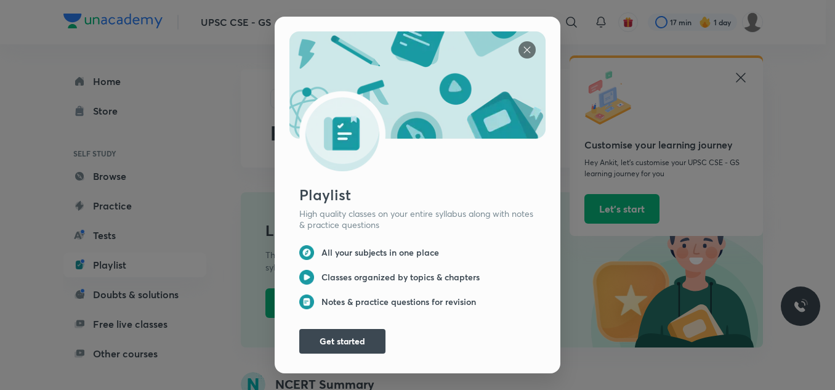
click at [520, 41] on img at bounding box center [526, 49] width 17 height 17
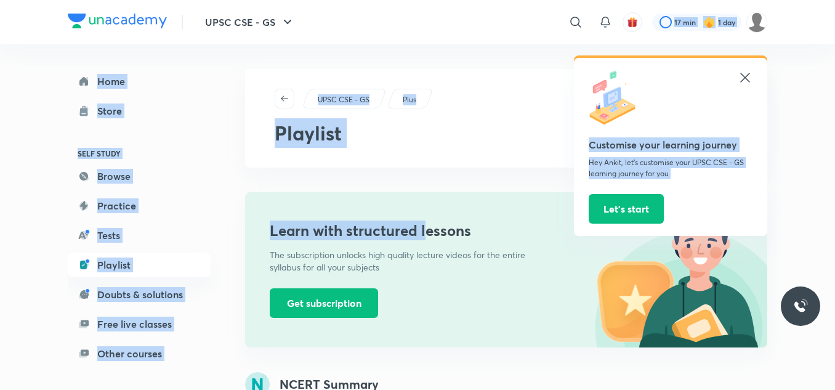
drag, startPoint x: 746, startPoint y: 79, endPoint x: 422, endPoint y: 239, distance: 361.5
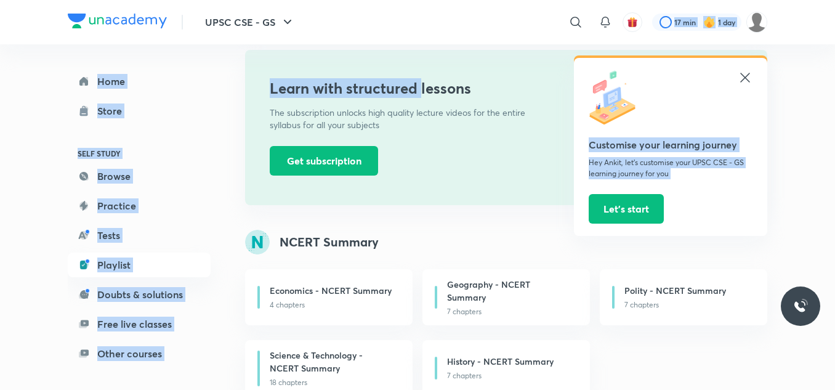
scroll to position [145, 0]
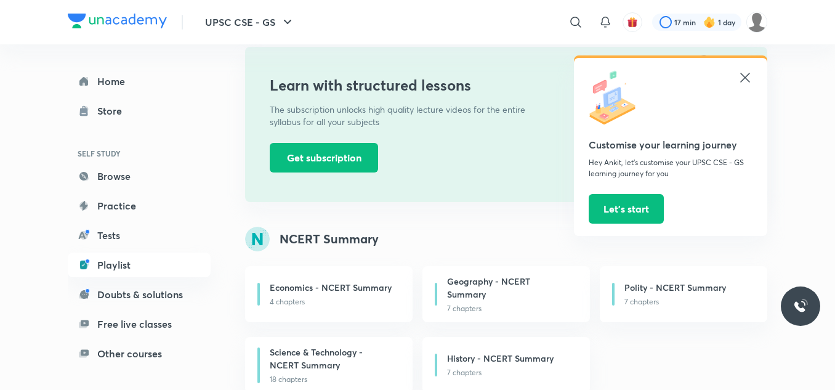
click at [743, 81] on icon at bounding box center [744, 77] width 9 height 9
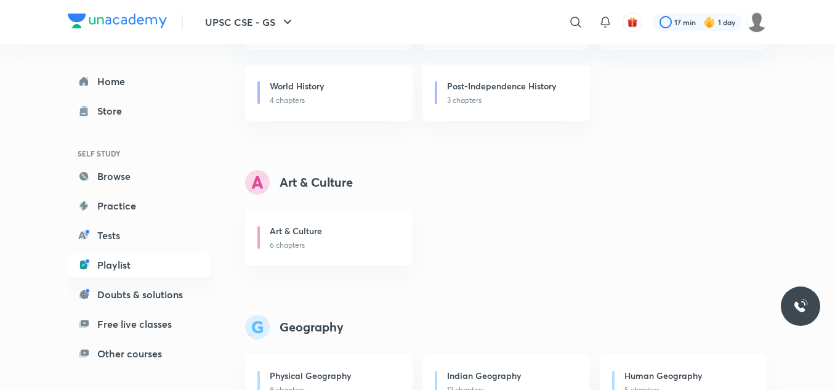
scroll to position [634, 0]
click at [100, 244] on link "Tests" at bounding box center [139, 235] width 143 height 25
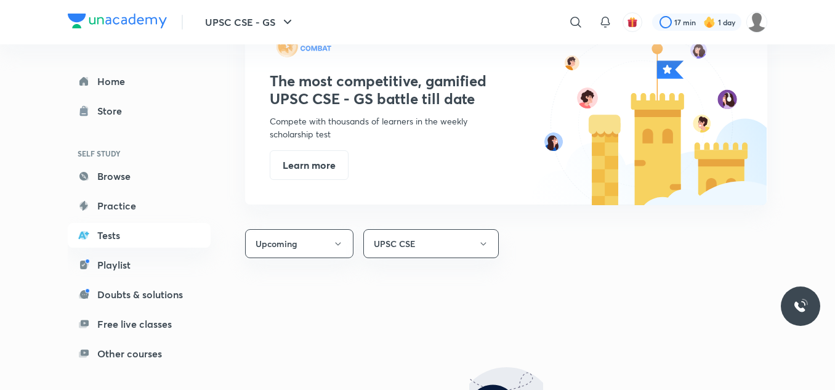
scroll to position [860, 0]
click at [129, 96] on div "Home Store SELF STUDY Browse Practice Tests Playlist Doubts & solutions Free li…" at bounding box center [139, 217] width 143 height 297
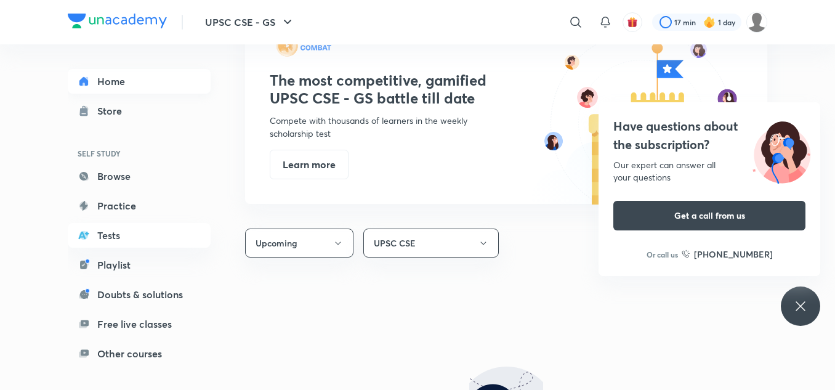
click at [123, 89] on link "Home" at bounding box center [139, 81] width 143 height 25
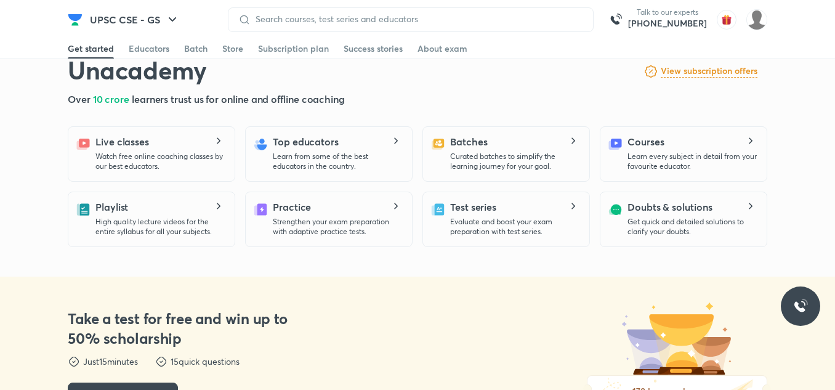
scroll to position [300, 0]
click at [572, 143] on icon at bounding box center [572, 140] width 15 height 7
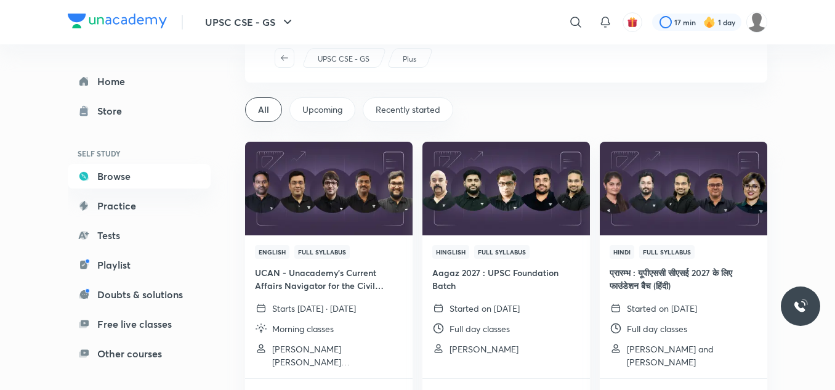
scroll to position [18, 0]
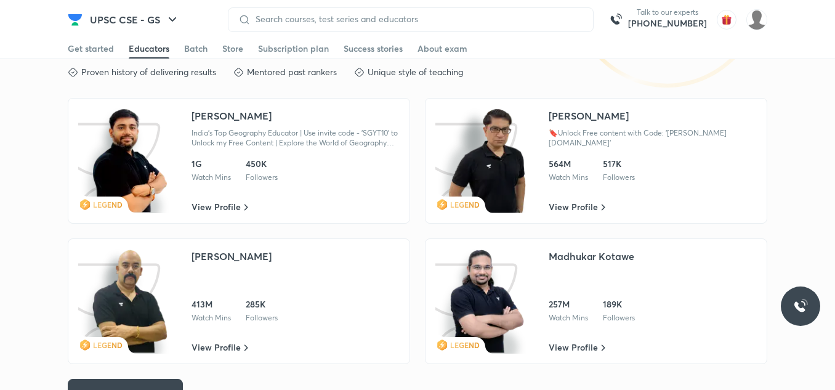
scroll to position [2066, 0]
click at [593, 200] on span "View Profile" at bounding box center [573, 206] width 49 height 12
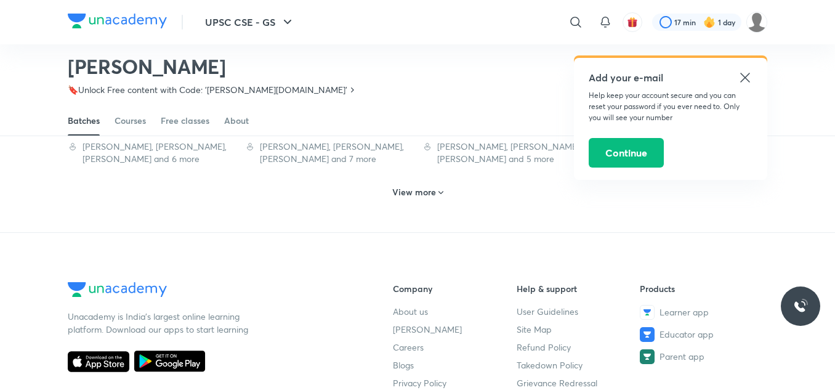
scroll to position [768, 0]
click at [436, 197] on icon at bounding box center [441, 194] width 10 height 10
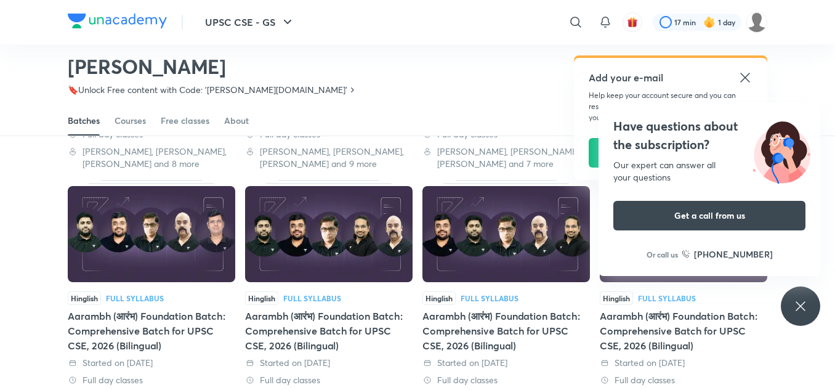
scroll to position [1010, 0]
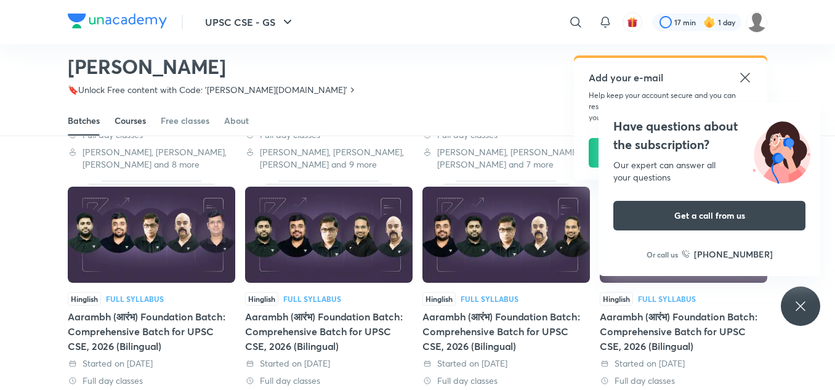
click at [141, 117] on div "Courses" at bounding box center [130, 121] width 31 height 12
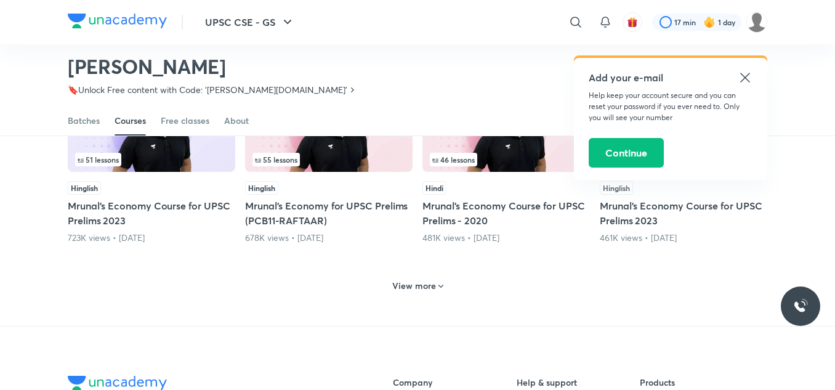
scroll to position [581, 0]
click at [432, 289] on h6 "View more" at bounding box center [414, 285] width 44 height 12
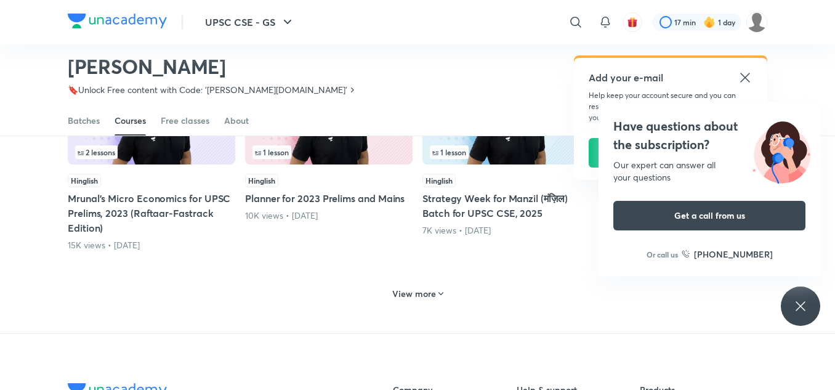
scroll to position [1176, 0]
click at [427, 291] on h6 "View more" at bounding box center [414, 293] width 44 height 12
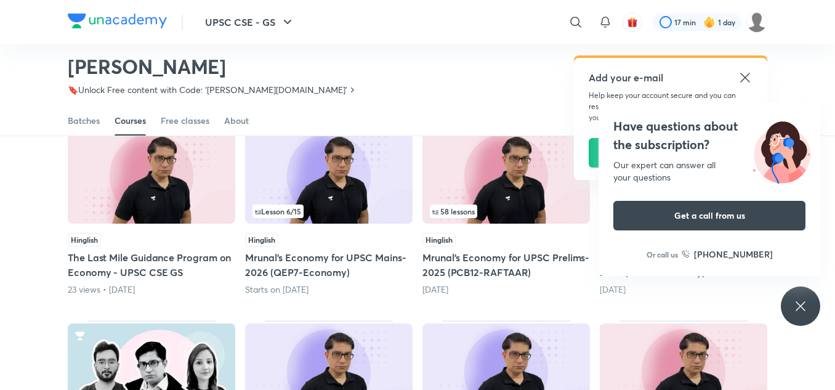
scroll to position [1535, 0]
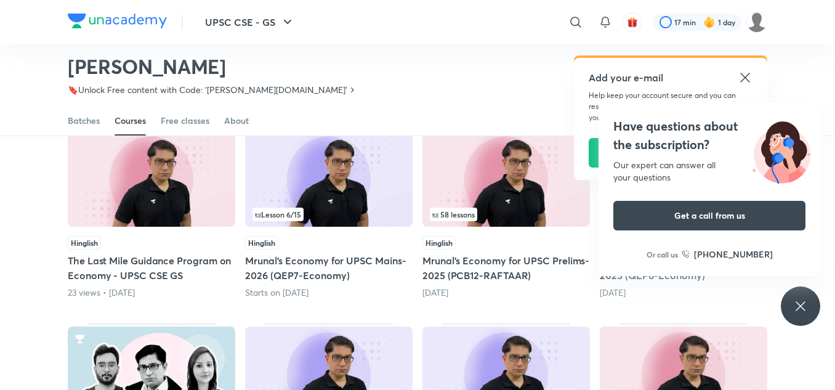
click at [471, 259] on h5 "Mrunal’s Economy for UPSC Prelims-2025 (PCB12-RAFTAAR)" at bounding box center [505, 268] width 167 height 30
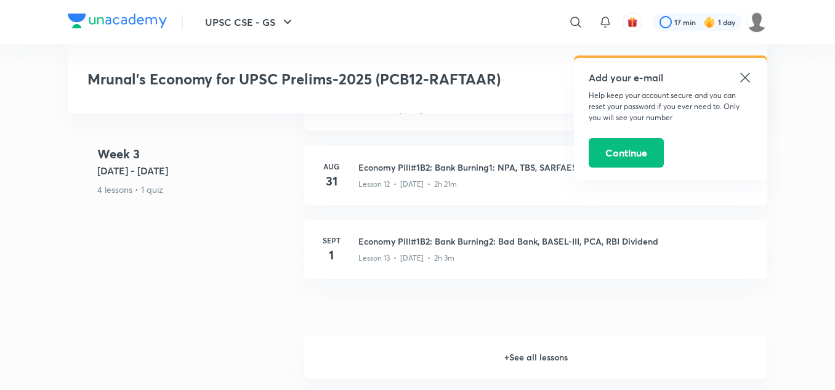
scroll to position [1699, 0]
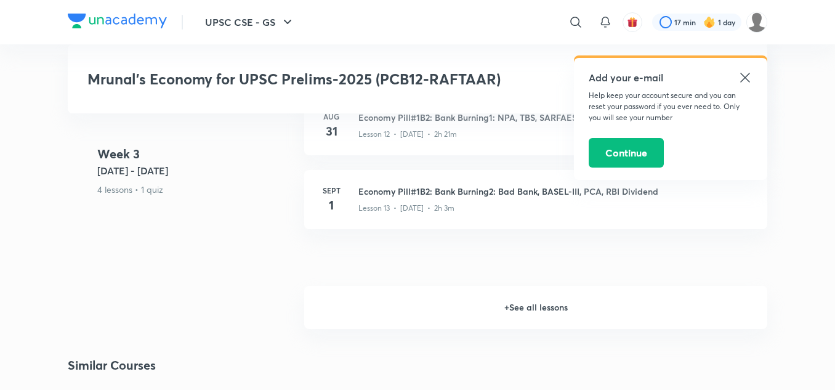
click at [537, 304] on h6 "+ See all lessons" at bounding box center [535, 307] width 463 height 43
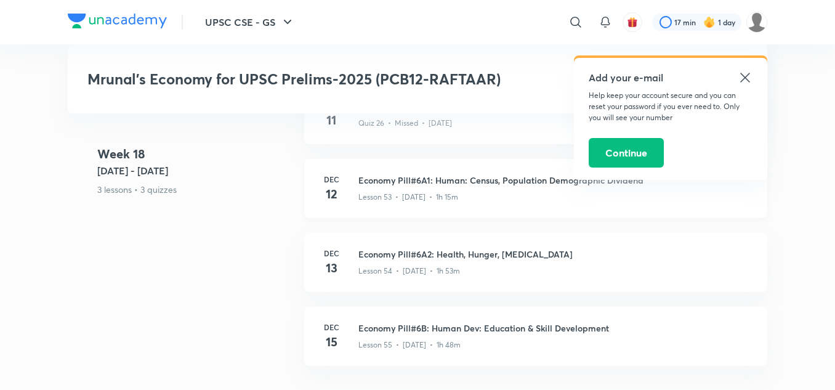
scroll to position [7421, 0]
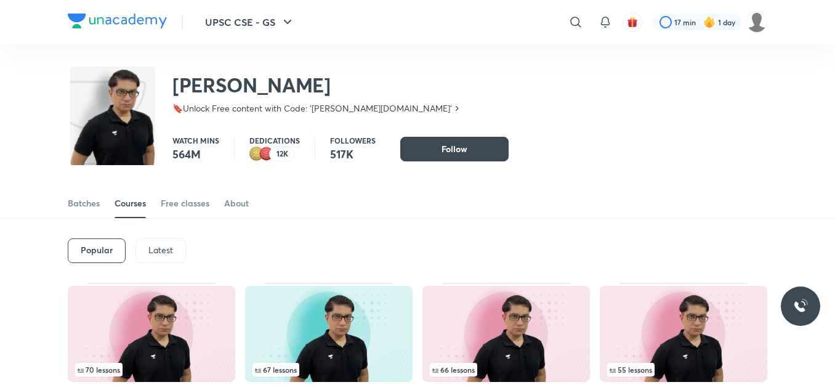
scroll to position [75, 0]
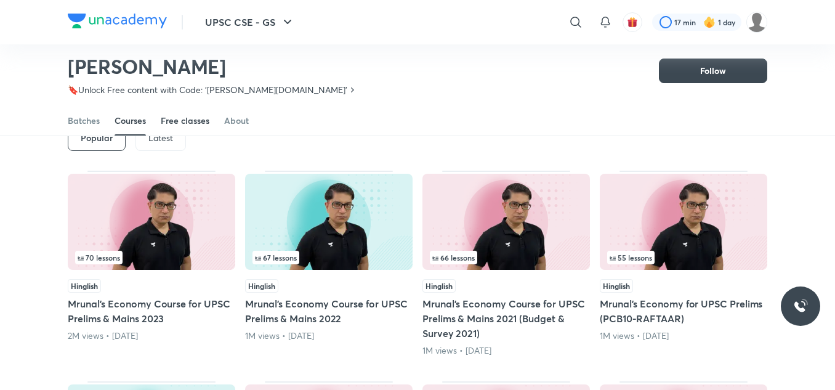
click at [188, 123] on div "Free classes" at bounding box center [185, 121] width 49 height 12
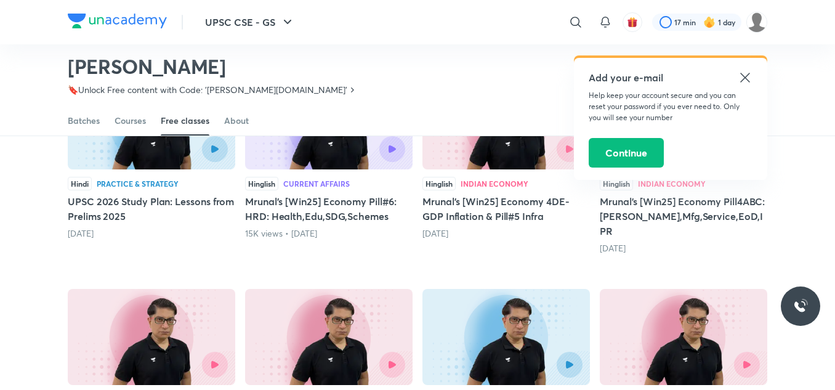
scroll to position [374, 0]
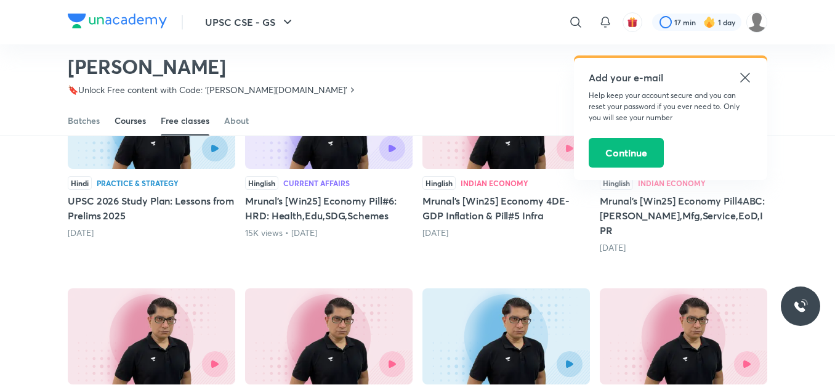
click at [134, 124] on div "Courses" at bounding box center [130, 121] width 31 height 12
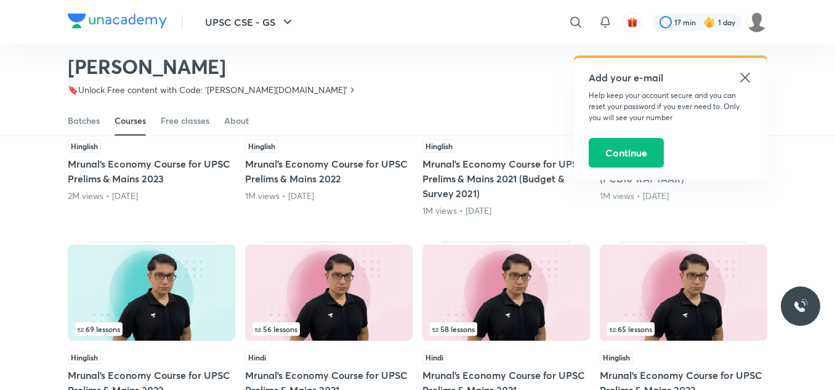
scroll to position [213, 0]
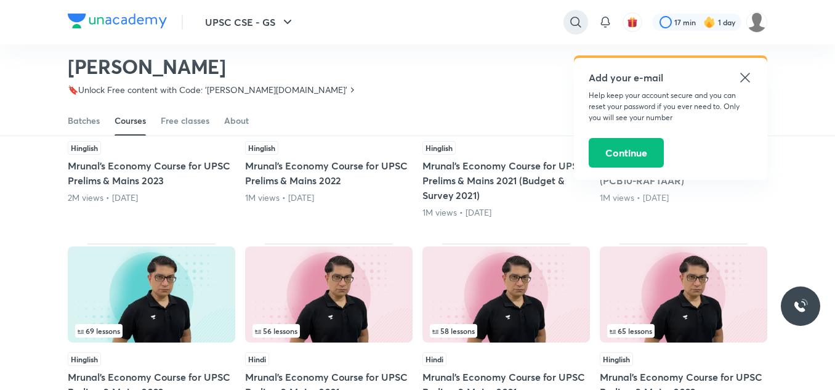
click at [584, 27] on div at bounding box center [575, 22] width 25 height 25
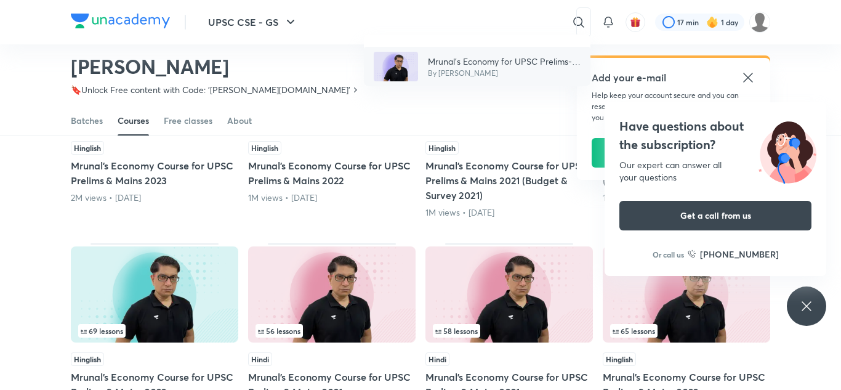
click at [517, 62] on p "Mrunal’s Economy for UPSC Prelims-2026 (PCB14-RAFTAAR)" at bounding box center [504, 61] width 153 height 13
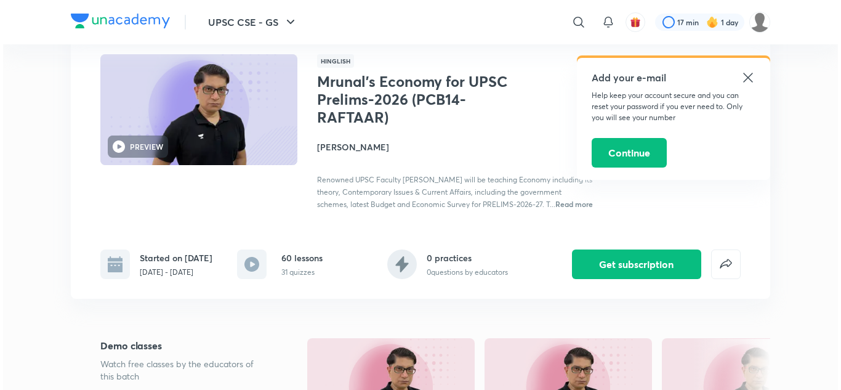
scroll to position [80, 0]
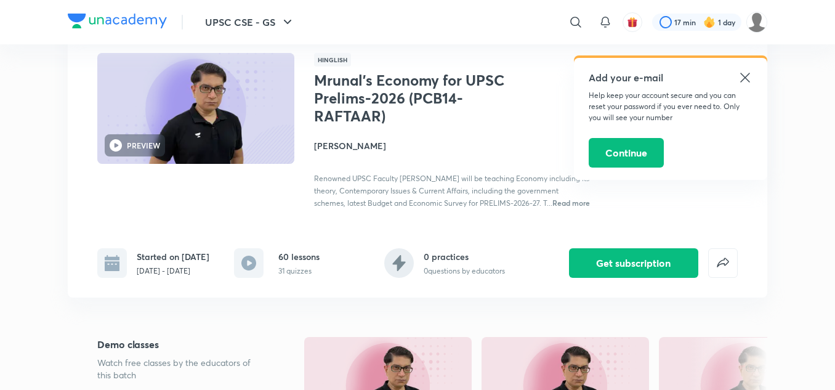
click at [563, 203] on span "Read more" at bounding box center [571, 203] width 38 height 10
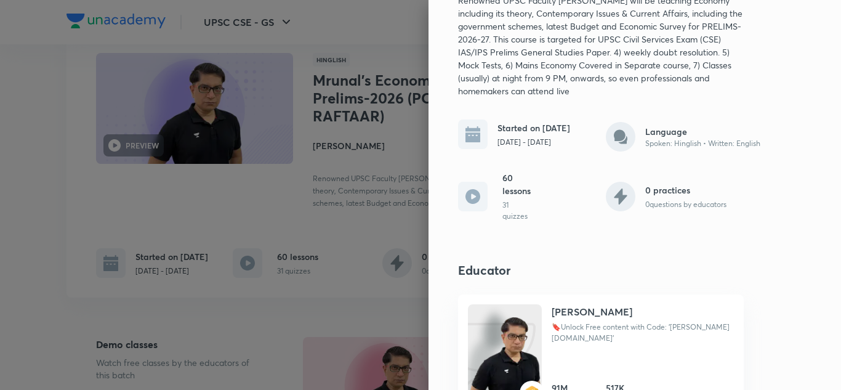
scroll to position [129, 0]
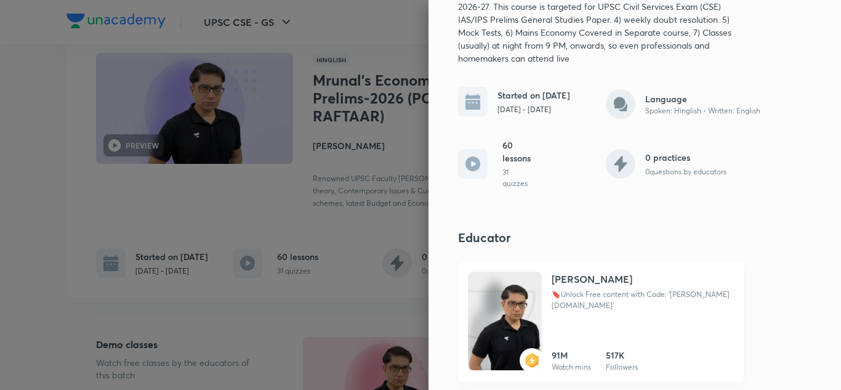
click at [566, 294] on p "🔖Unlock Free content with Code: '[PERSON_NAME][DOMAIN_NAME]'" at bounding box center [643, 300] width 182 height 22
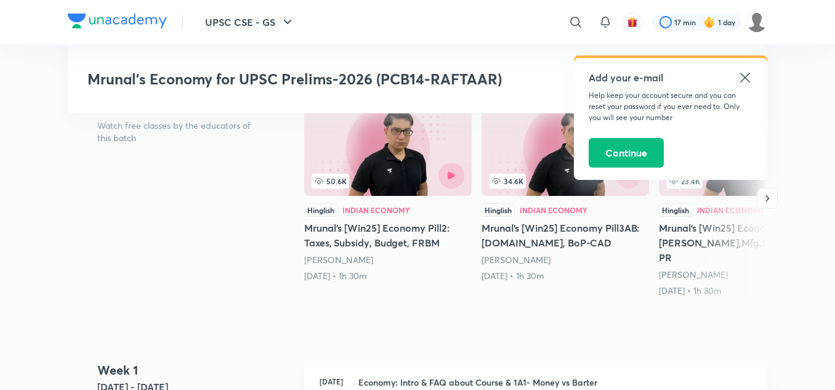
scroll to position [318, 0]
click at [739, 74] on icon at bounding box center [745, 77] width 15 height 15
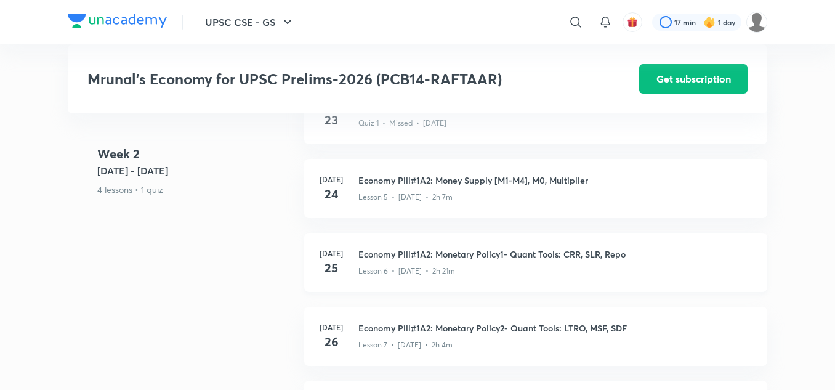
scroll to position [956, 0]
click at [335, 269] on h4 "25" at bounding box center [331, 267] width 25 height 18
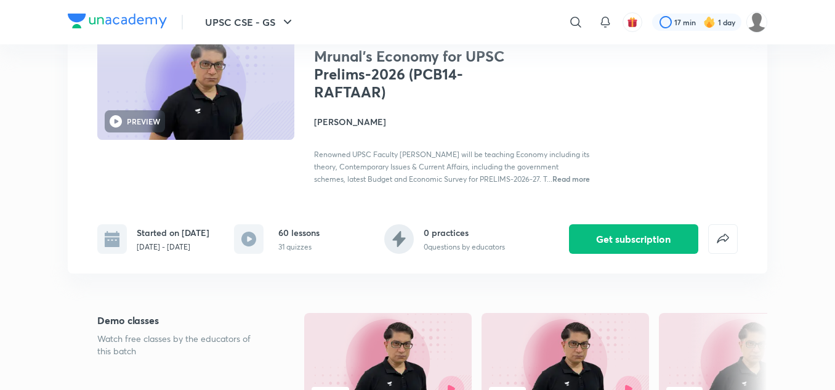
scroll to position [105, 0]
click at [588, 20] on div "​ 17 min 1 day" at bounding box center [564, 22] width 406 height 30
click at [575, 22] on icon at bounding box center [575, 22] width 15 height 15
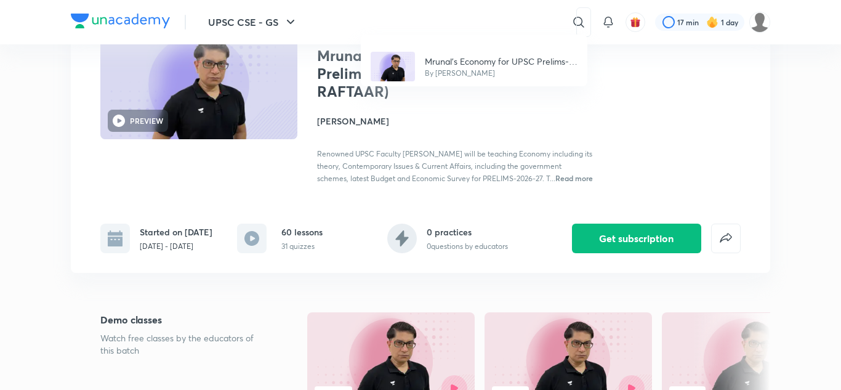
click at [520, 18] on div "Mrunal’s Economy for UPSC Prelims-2026 (PCB14-RAFTAAR) By [PERSON_NAME]" at bounding box center [420, 195] width 841 height 390
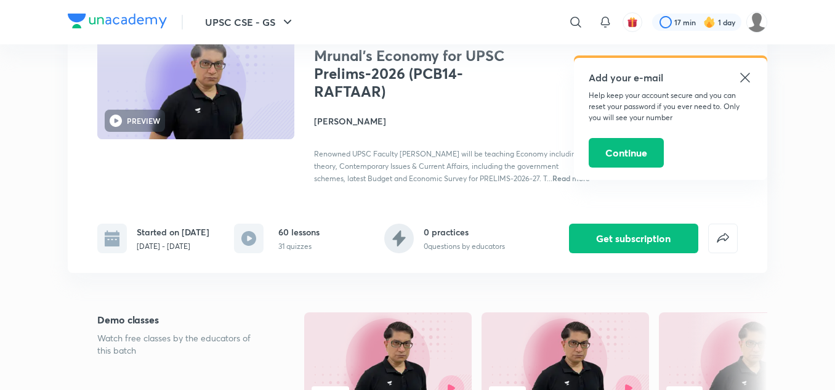
drag, startPoint x: 183, startPoint y: 56, endPoint x: 17, endPoint y: -20, distance: 182.4
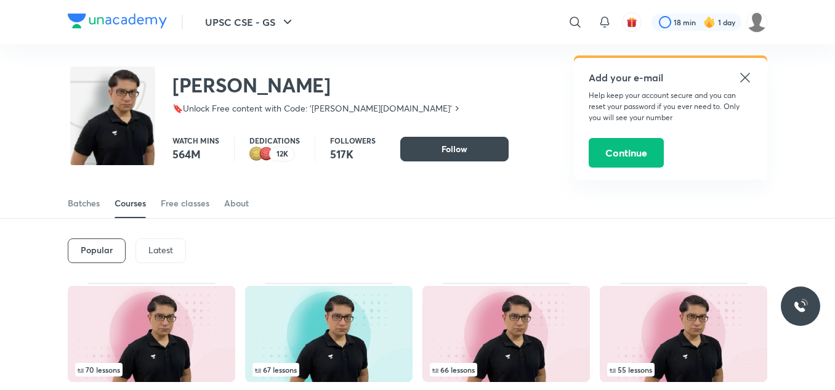
click at [165, 245] on p "Latest" at bounding box center [160, 250] width 25 height 10
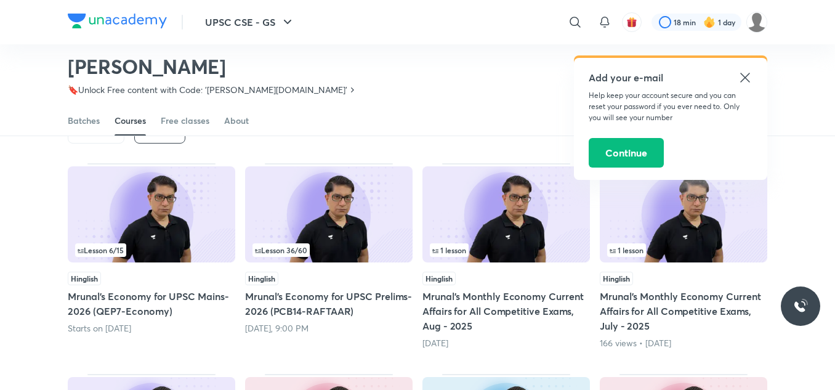
scroll to position [84, 0]
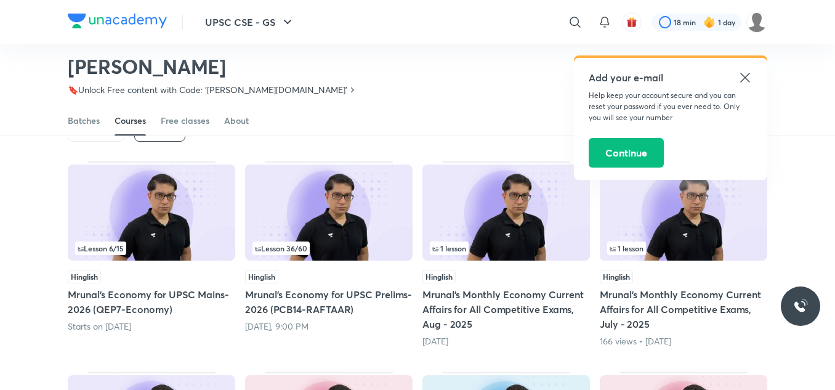
click at [316, 297] on h5 "Mrunal’s Economy for UPSC Prelims-2026 (PCB14-RAFTAAR)" at bounding box center [328, 302] width 167 height 30
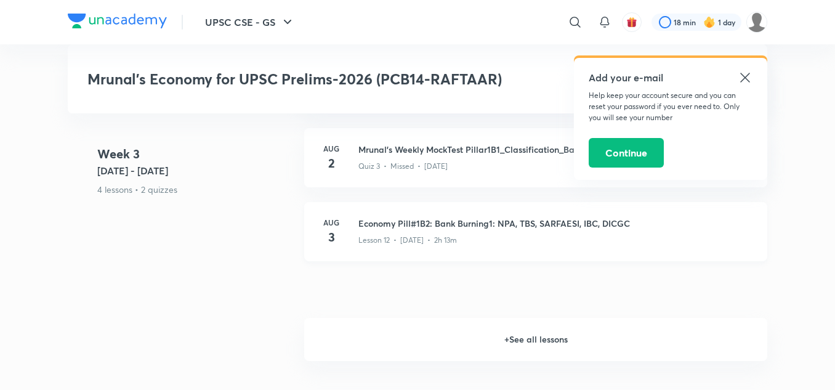
scroll to position [1656, 0]
click at [331, 216] on h6 "Aug" at bounding box center [331, 221] width 25 height 11
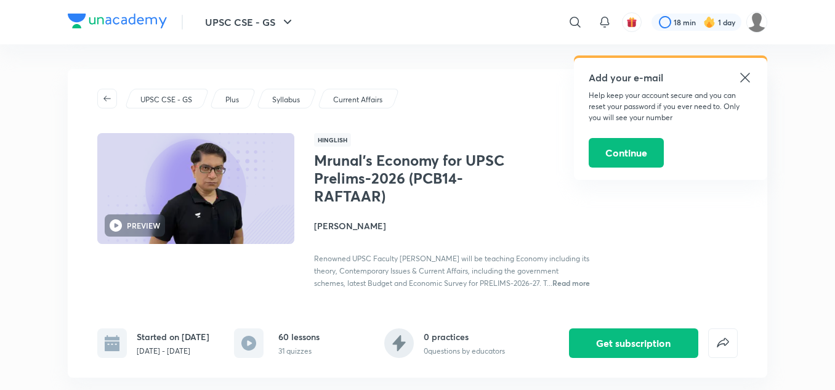
scroll to position [84, 0]
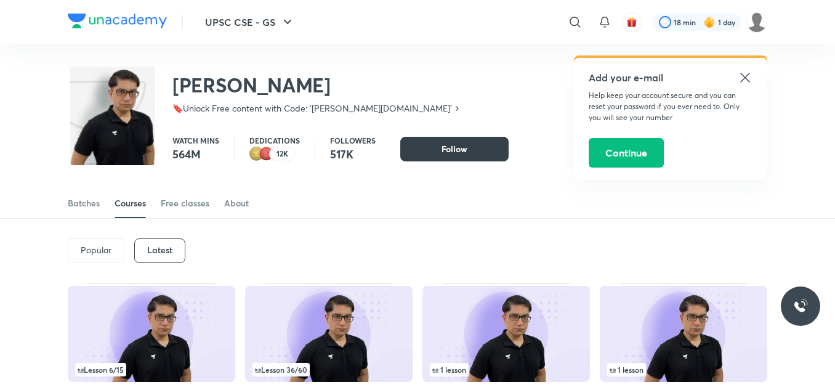
click at [450, 146] on span "Follow" at bounding box center [454, 149] width 26 height 12
click at [744, 71] on icon at bounding box center [745, 77] width 15 height 15
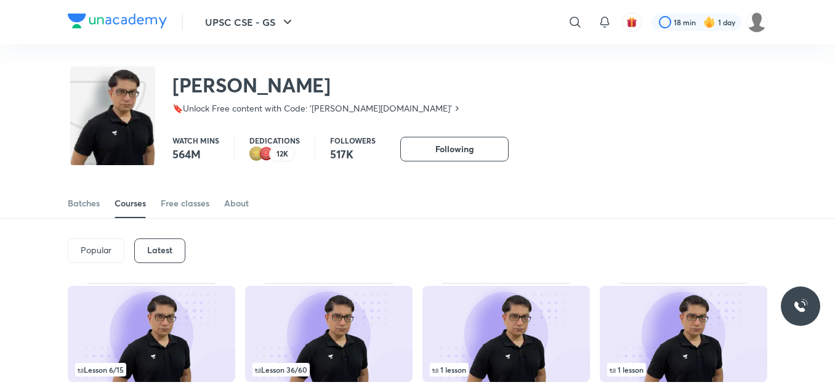
click at [162, 252] on h6 "Latest" at bounding box center [159, 250] width 25 height 10
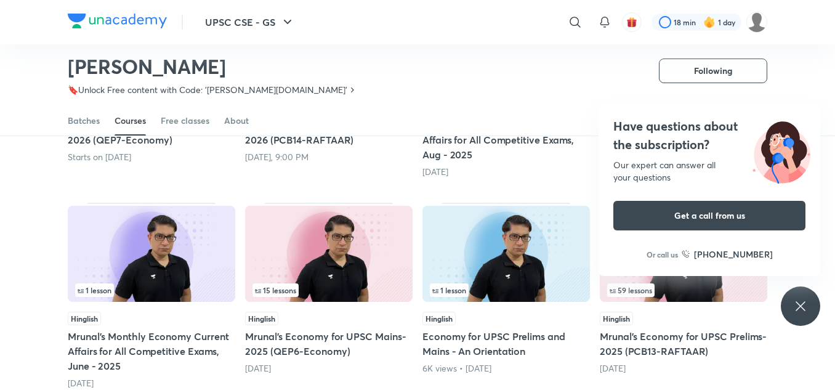
scroll to position [213, 0]
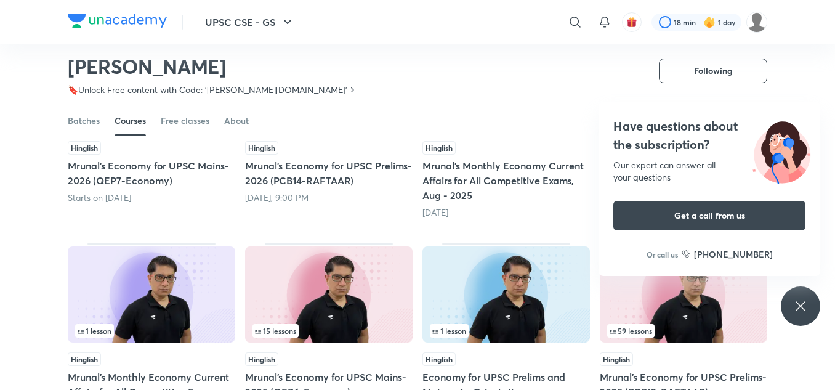
click at [284, 170] on h5 "Mrunal’s Economy for UPSC Prelims-2026 (PCB14-RAFTAAR)" at bounding box center [328, 173] width 167 height 30
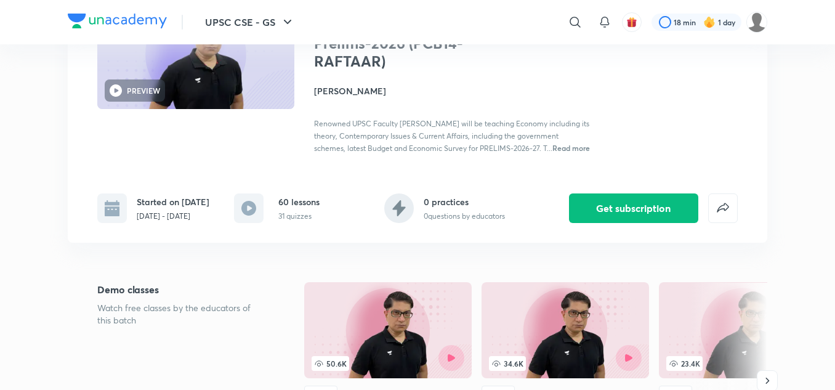
scroll to position [183, 0]
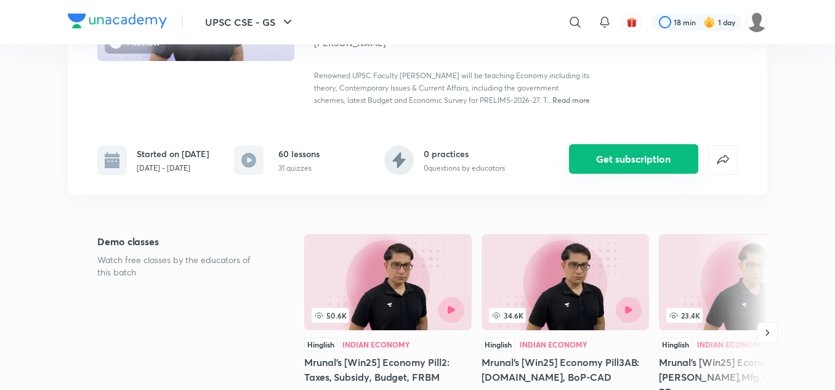
click at [643, 174] on button "Get subscription" at bounding box center [633, 159] width 129 height 30
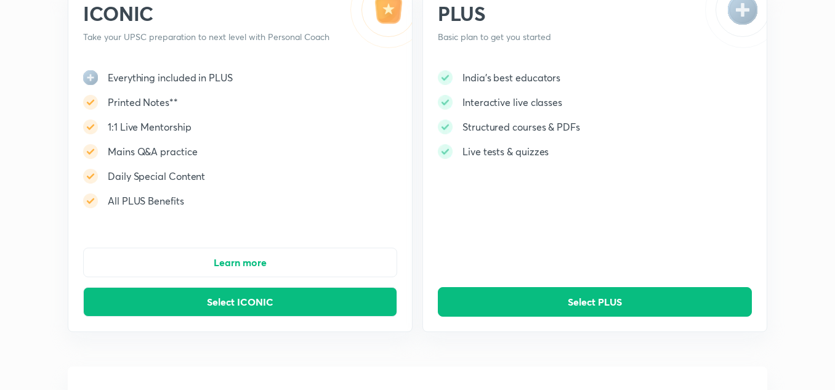
scroll to position [107, 0]
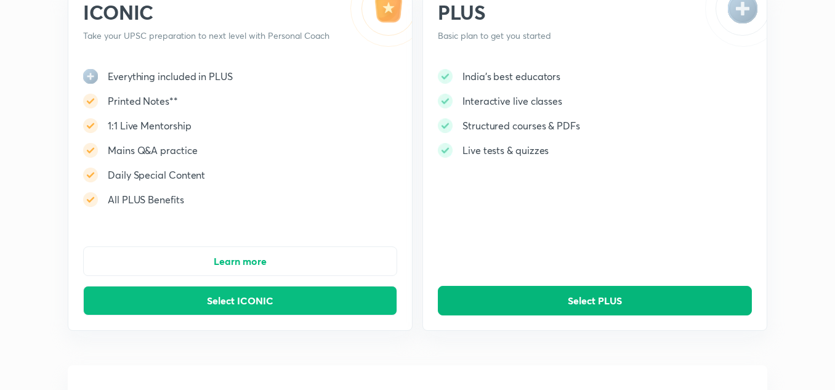
click at [645, 298] on button "Select PLUS" at bounding box center [595, 301] width 314 height 30
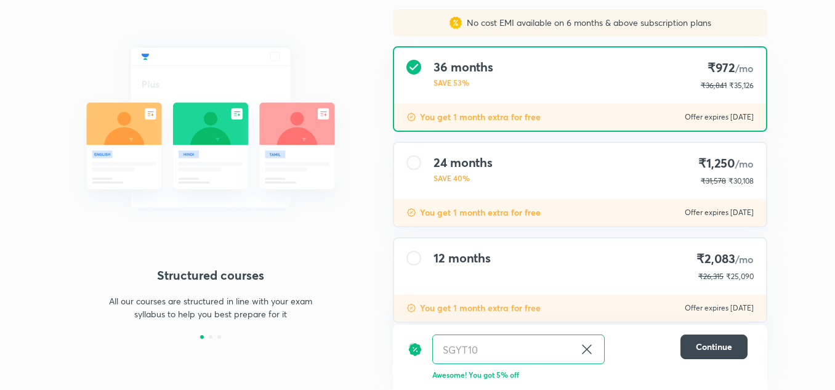
scroll to position [127, 0]
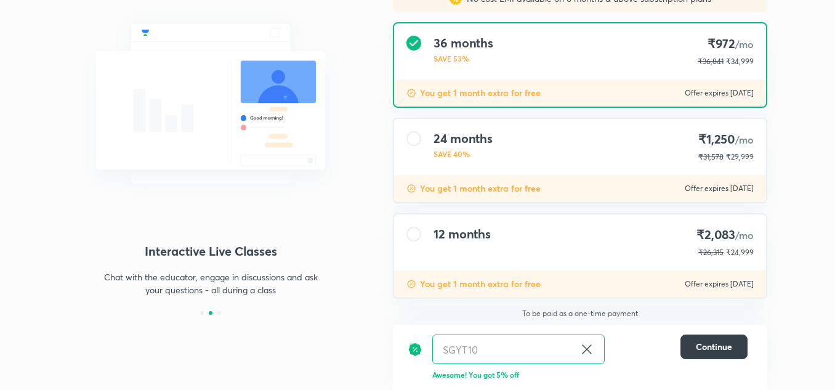
click at [714, 342] on span "Continue" at bounding box center [714, 346] width 36 height 12
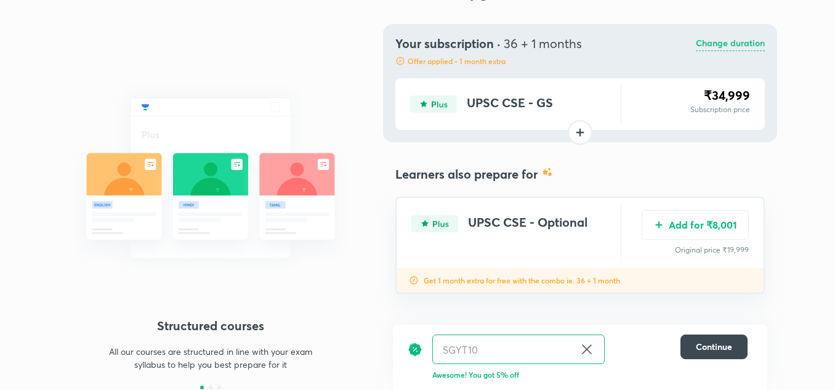
click at [589, 344] on icon at bounding box center [586, 349] width 15 height 15
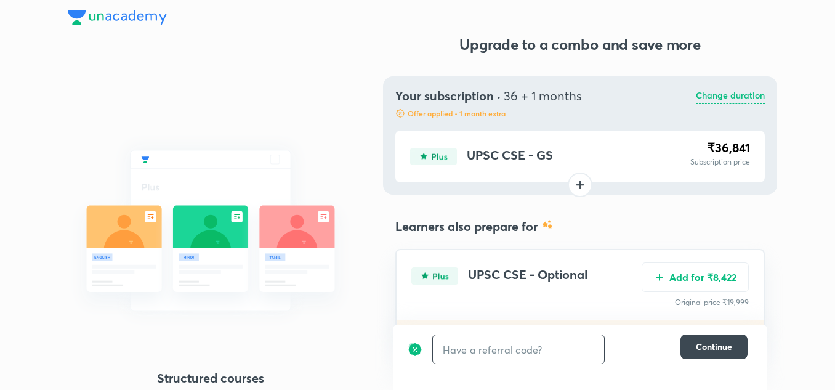
click at [537, 350] on input "text" at bounding box center [518, 349] width 171 height 29
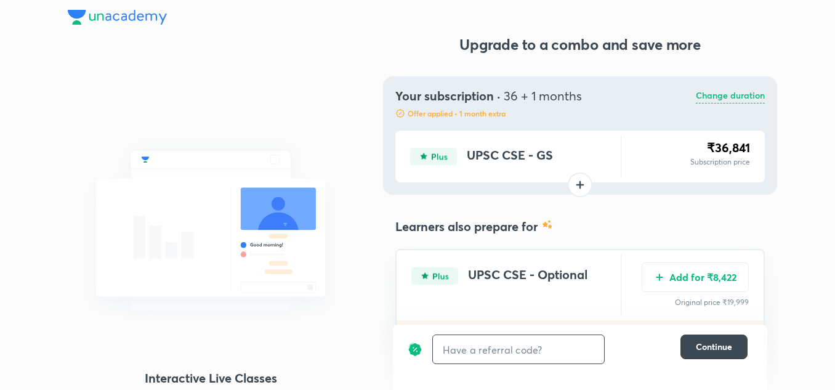
click at [537, 350] on input "text" at bounding box center [518, 349] width 171 height 29
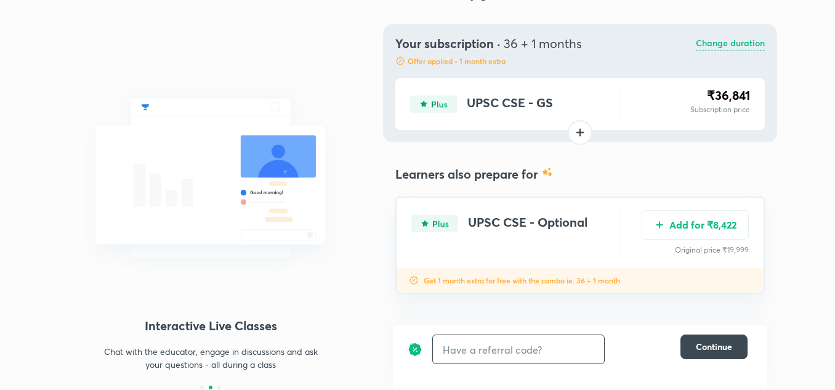
click at [527, 350] on input "text" at bounding box center [518, 349] width 171 height 29
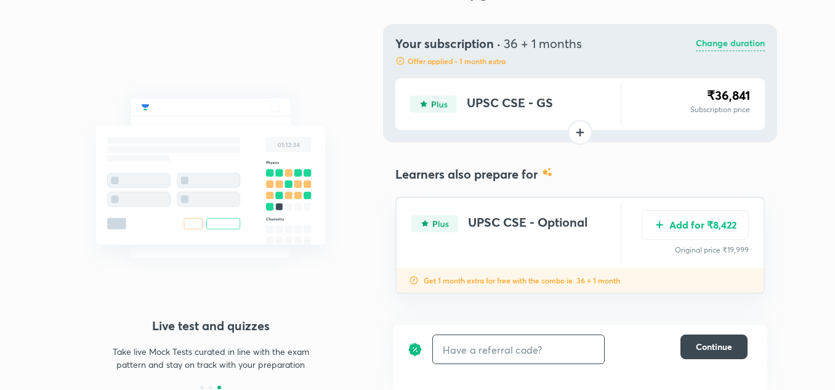
click at [461, 355] on input "text" at bounding box center [518, 349] width 171 height 29
type input "[PERSON_NAME][DOMAIN_NAME]"
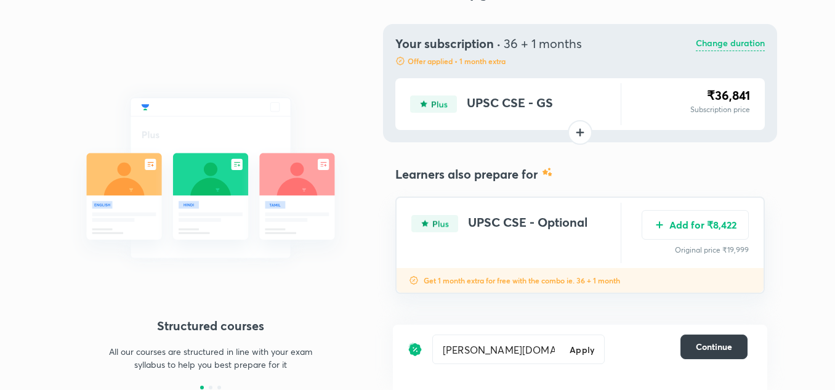
click at [711, 340] on button "Continue" at bounding box center [713, 346] width 67 height 25
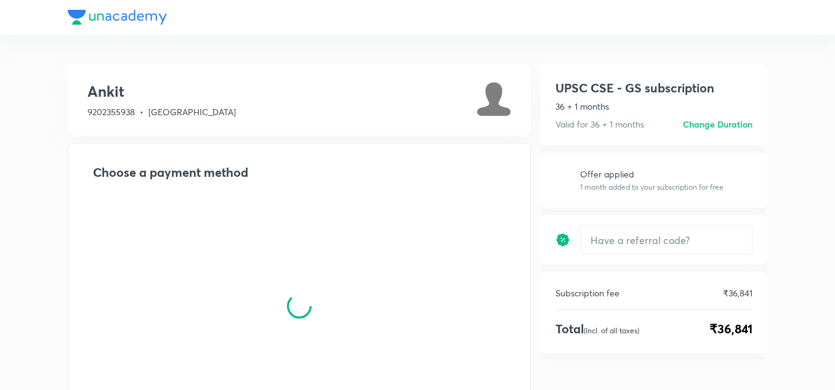
type input "SGYT10"
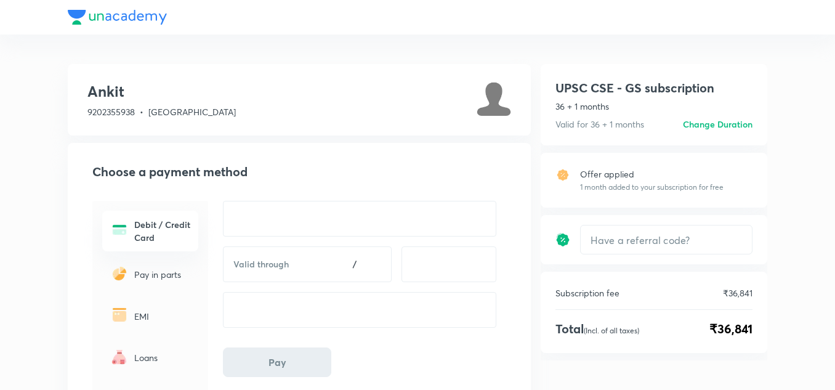
scroll to position [52, 0]
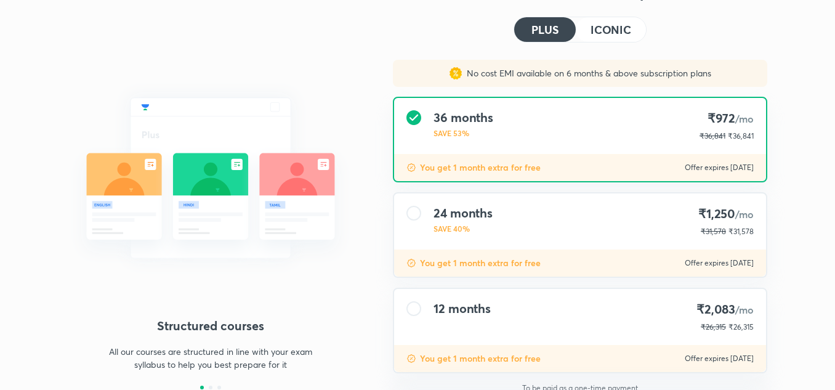
type input "SGYT10"
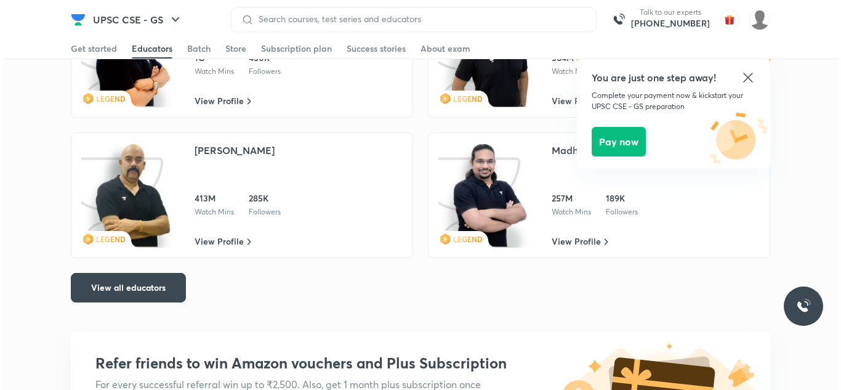
scroll to position [2171, 0]
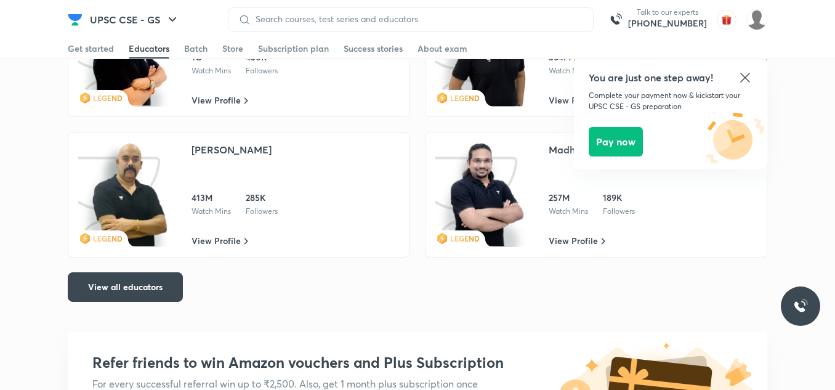
click at [355, 12] on div at bounding box center [411, 19] width 366 height 25
click at [345, 14] on div at bounding box center [411, 19] width 366 height 25
click at [436, 26] on div at bounding box center [411, 19] width 366 height 25
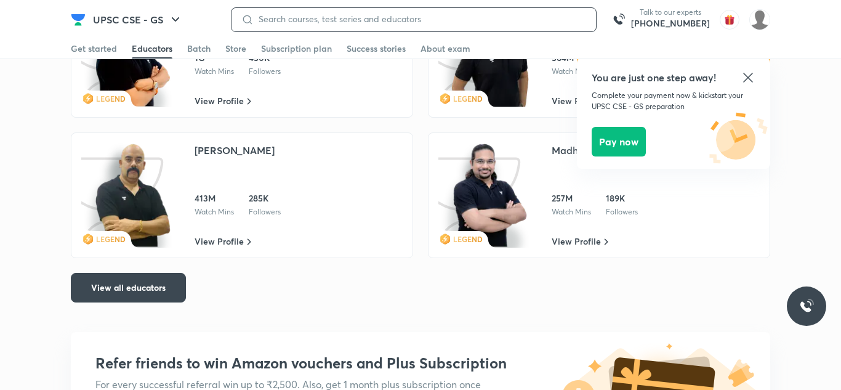
click at [387, 17] on input at bounding box center [420, 19] width 332 height 10
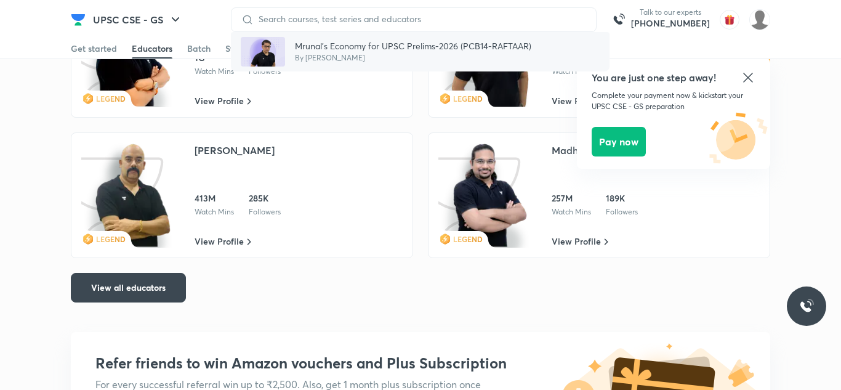
click at [393, 51] on p "Mrunal’s Economy for UPSC Prelims-2026 (PCB14-RAFTAAR)" at bounding box center [413, 45] width 236 height 13
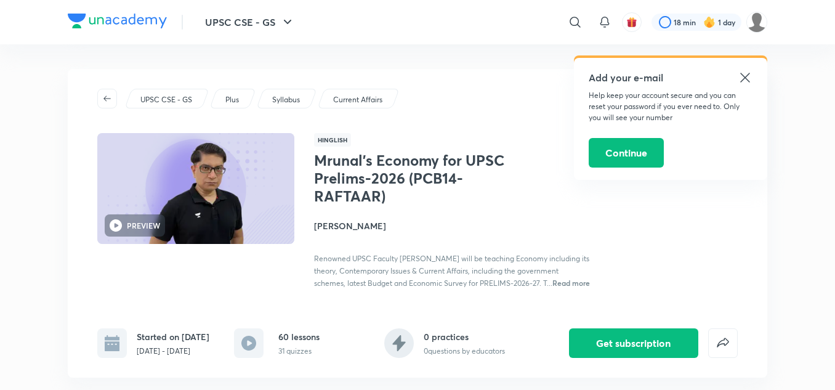
click at [345, 225] on h4 "[PERSON_NAME]" at bounding box center [452, 225] width 276 height 13
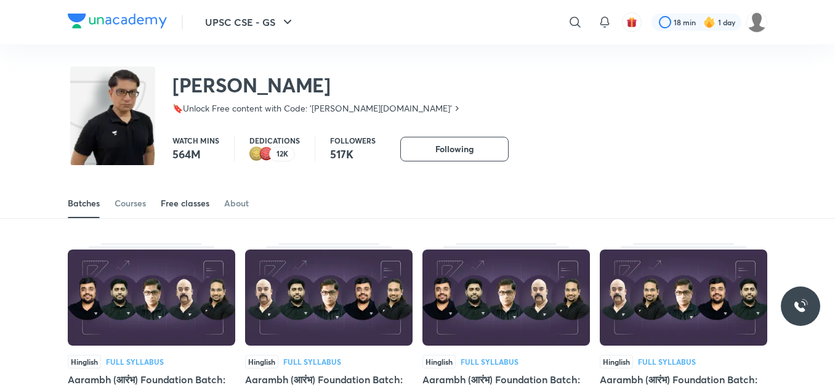
click at [191, 204] on div "Free classes" at bounding box center [185, 203] width 49 height 12
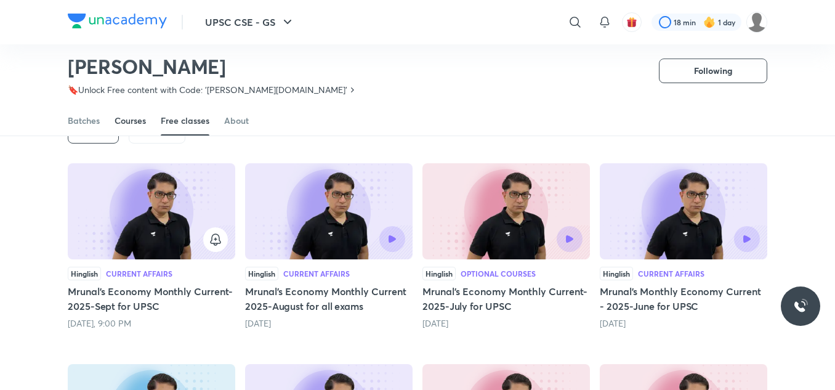
scroll to position [84, 0]
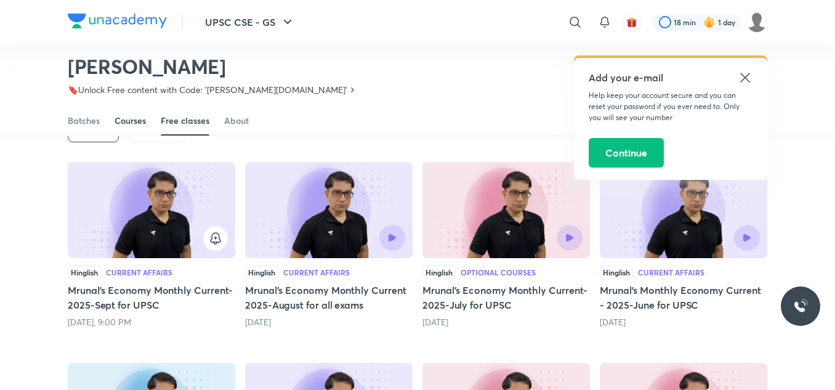
click at [141, 116] on div "Courses" at bounding box center [130, 121] width 31 height 12
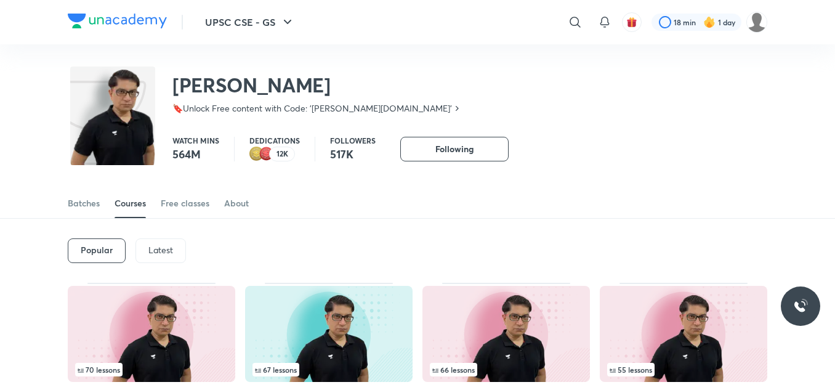
click at [166, 245] on p "Latest" at bounding box center [160, 250] width 25 height 10
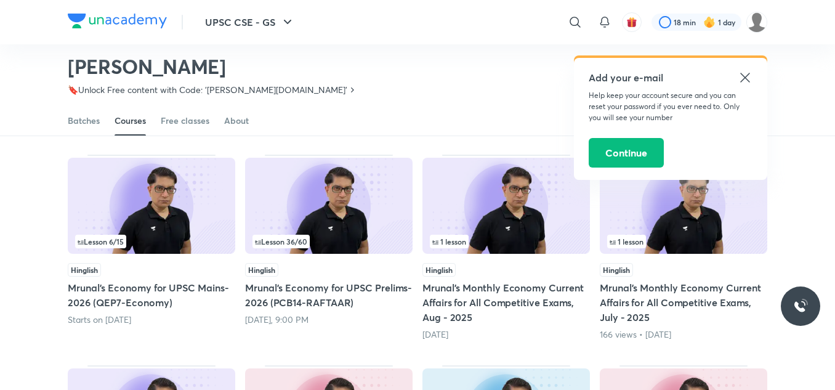
scroll to position [91, 0]
click at [340, 239] on div "Lesson 36 / 60" at bounding box center [328, 242] width 153 height 14
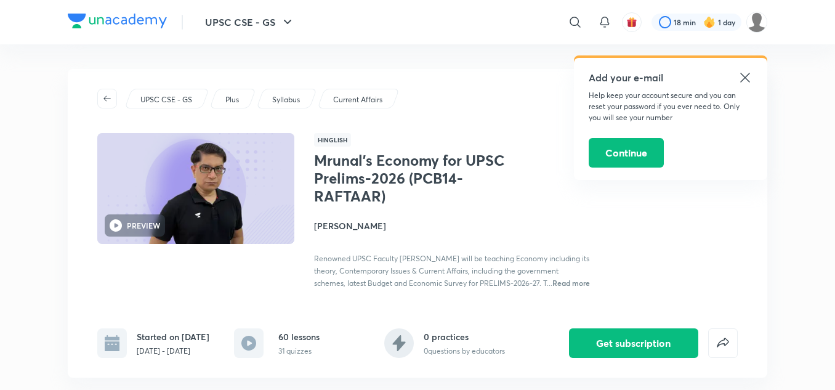
click at [741, 78] on icon at bounding box center [745, 77] width 15 height 15
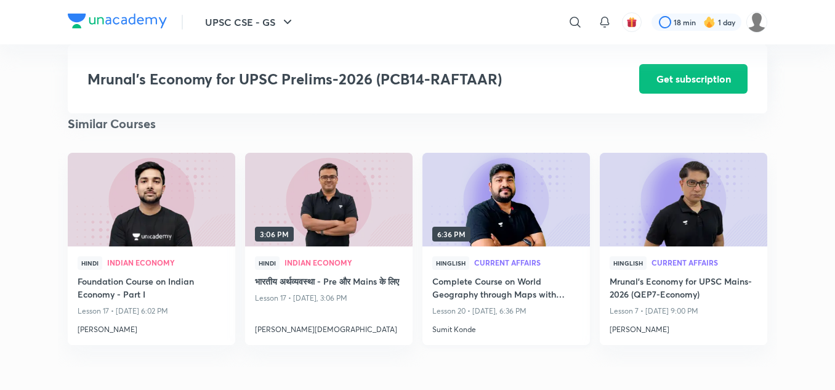
scroll to position [1930, 0]
